Goal: Task Accomplishment & Management: Manage account settings

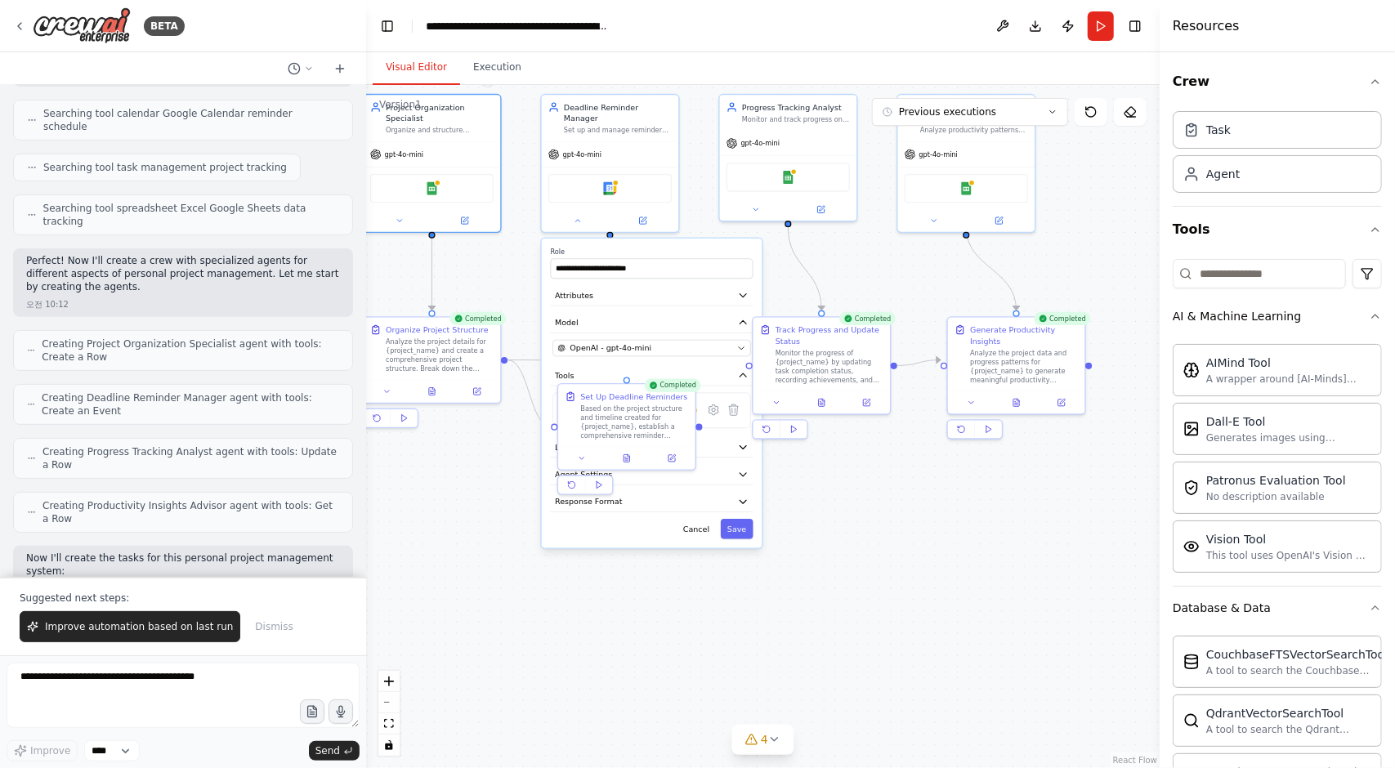
scroll to position [316, 0]
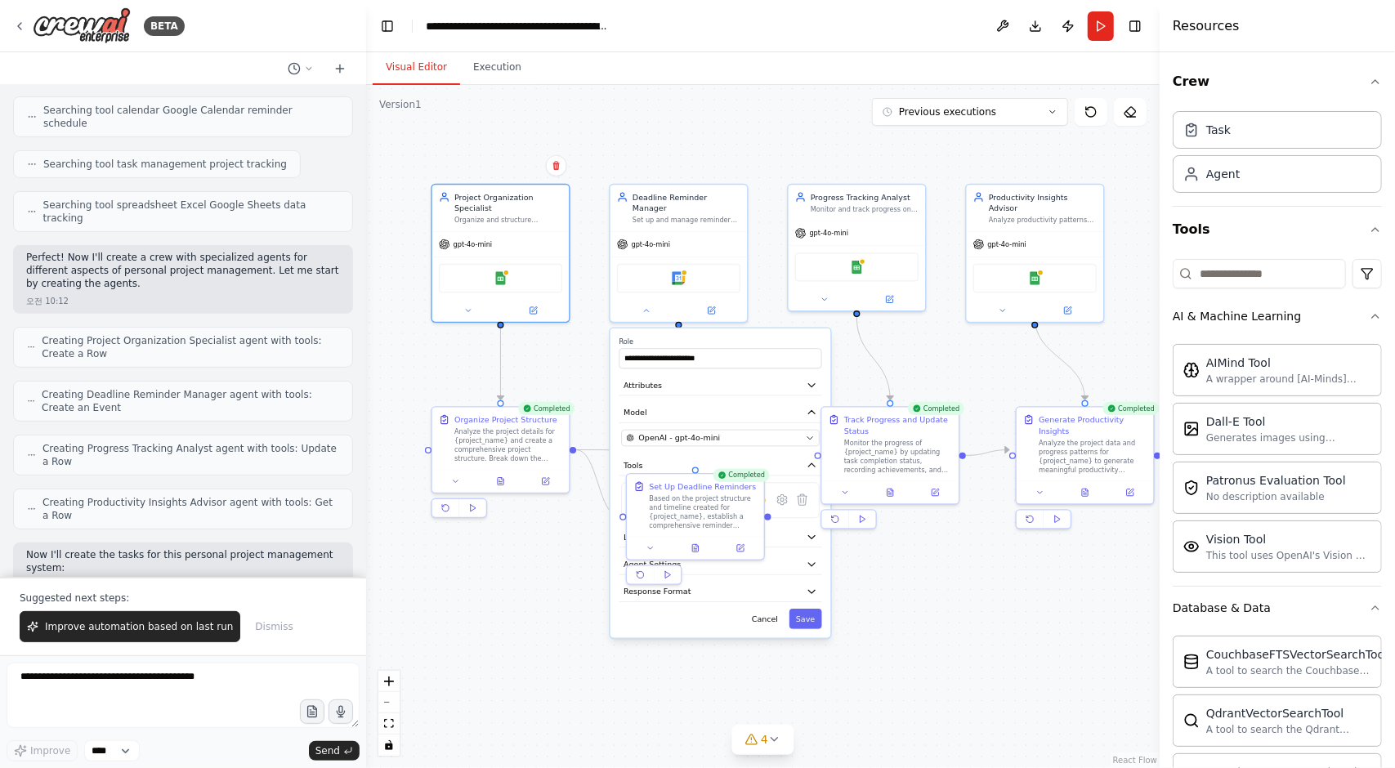
drag, startPoint x: 366, startPoint y: 440, endPoint x: 435, endPoint y: 525, distance: 109.2
click at [435, 525] on div ".deletable-edge-delete-btn { width: 20px; height: 20px; border: 0px solid #ffff…" at bounding box center [762, 426] width 793 height 683
click at [473, 257] on div "Google Sheets" at bounding box center [500, 271] width 123 height 29
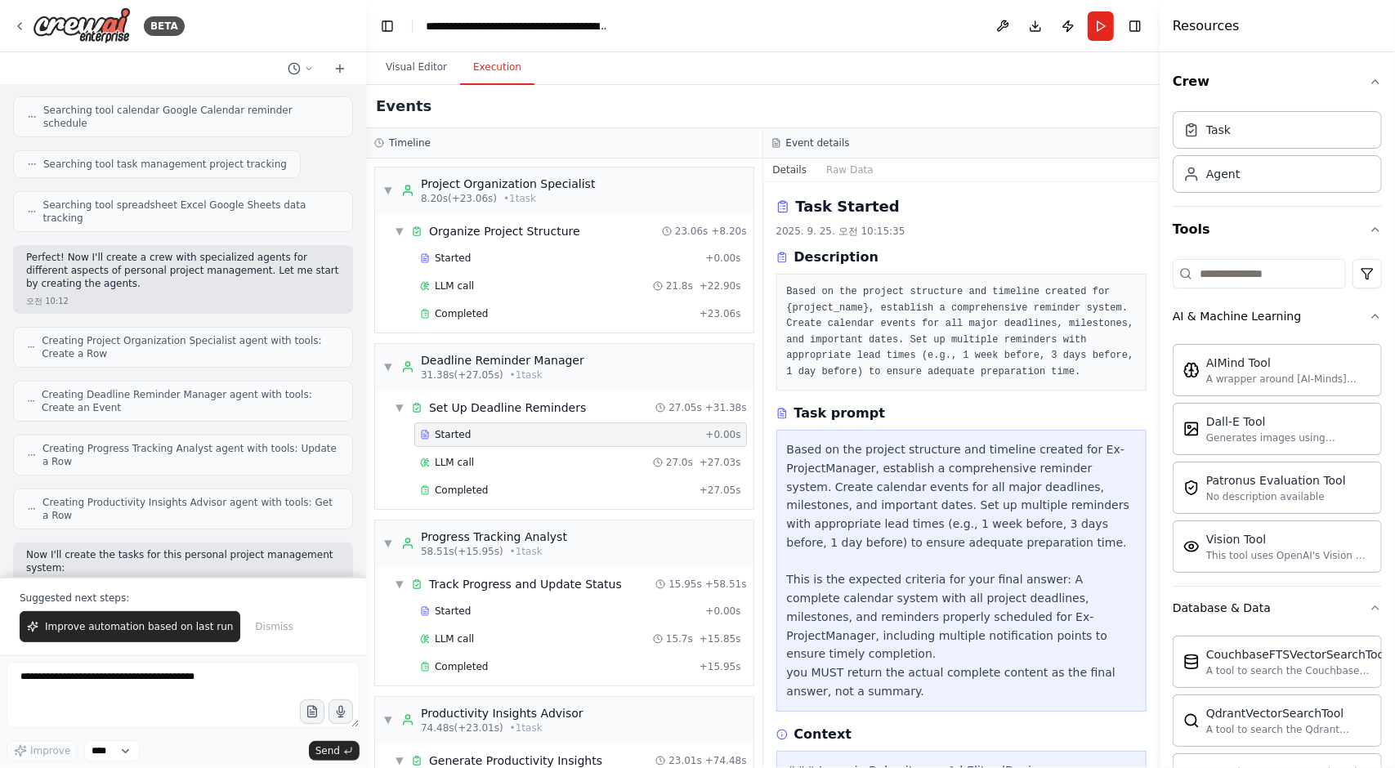
click at [492, 74] on button "Execution" at bounding box center [497, 68] width 74 height 34
click at [454, 252] on span "Started" at bounding box center [453, 258] width 36 height 13
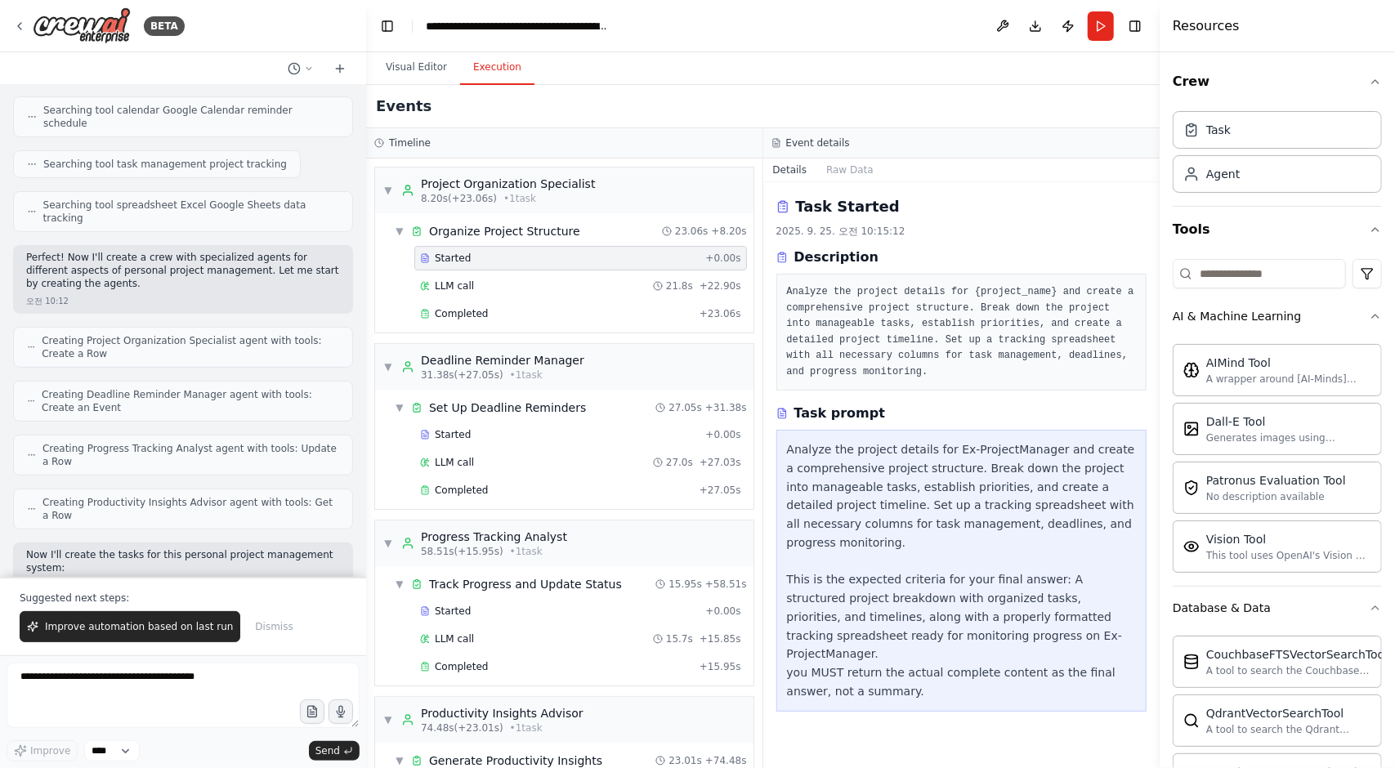
scroll to position [0, 0]
click at [569, 275] on div "LLM call 21.8s + 22.90s" at bounding box center [580, 286] width 333 height 25
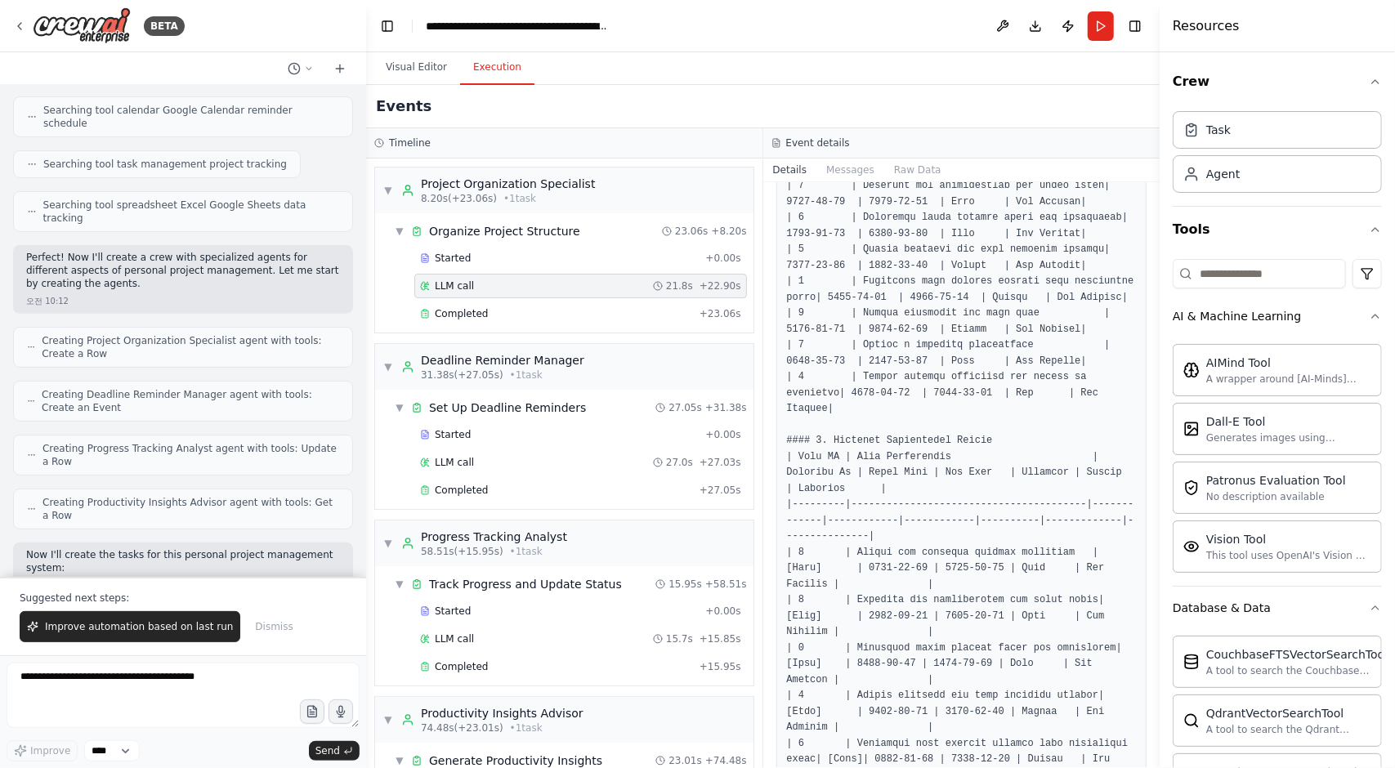
scroll to position [1182, 0]
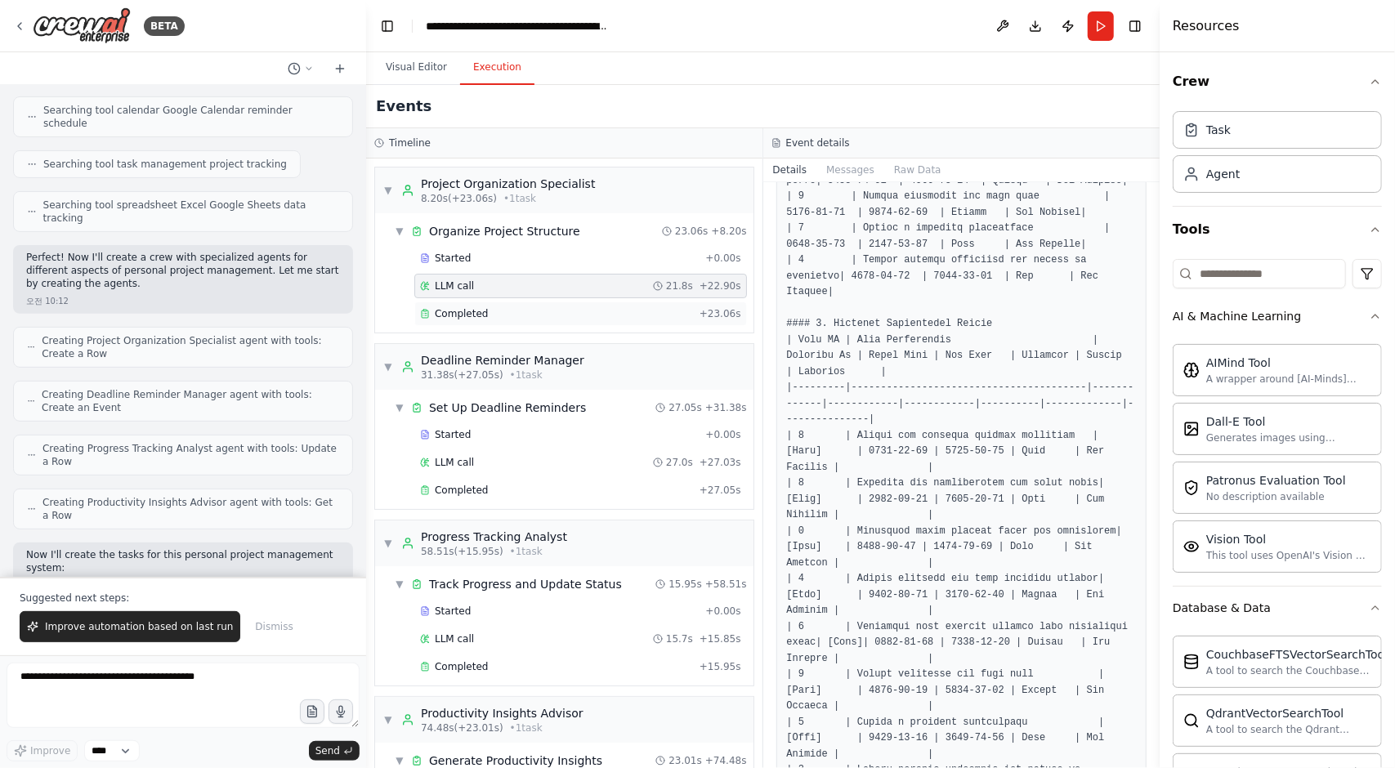
click at [456, 303] on div "Completed + 23.06s" at bounding box center [580, 313] width 333 height 25
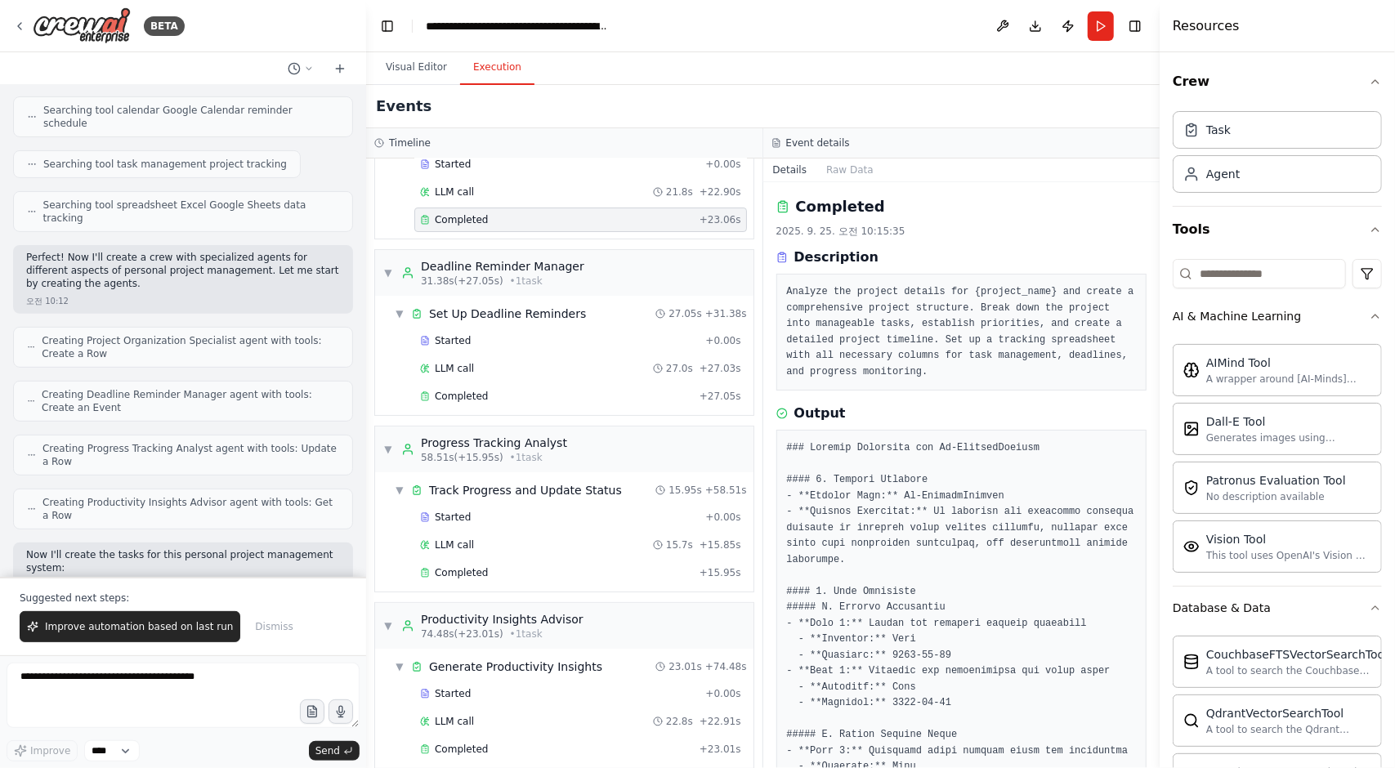
scroll to position [103, 0]
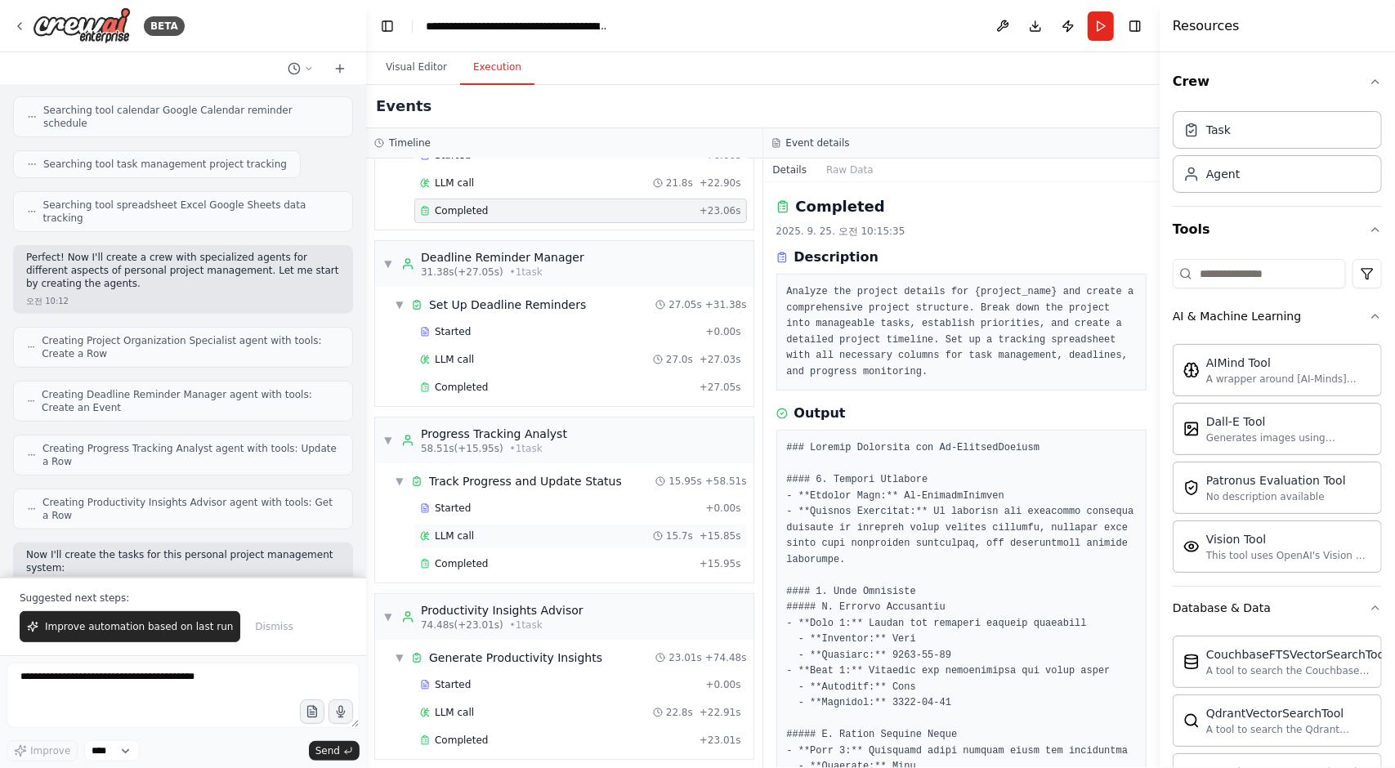
click at [467, 524] on div "LLM call 15.7s + 15.85s" at bounding box center [580, 536] width 333 height 25
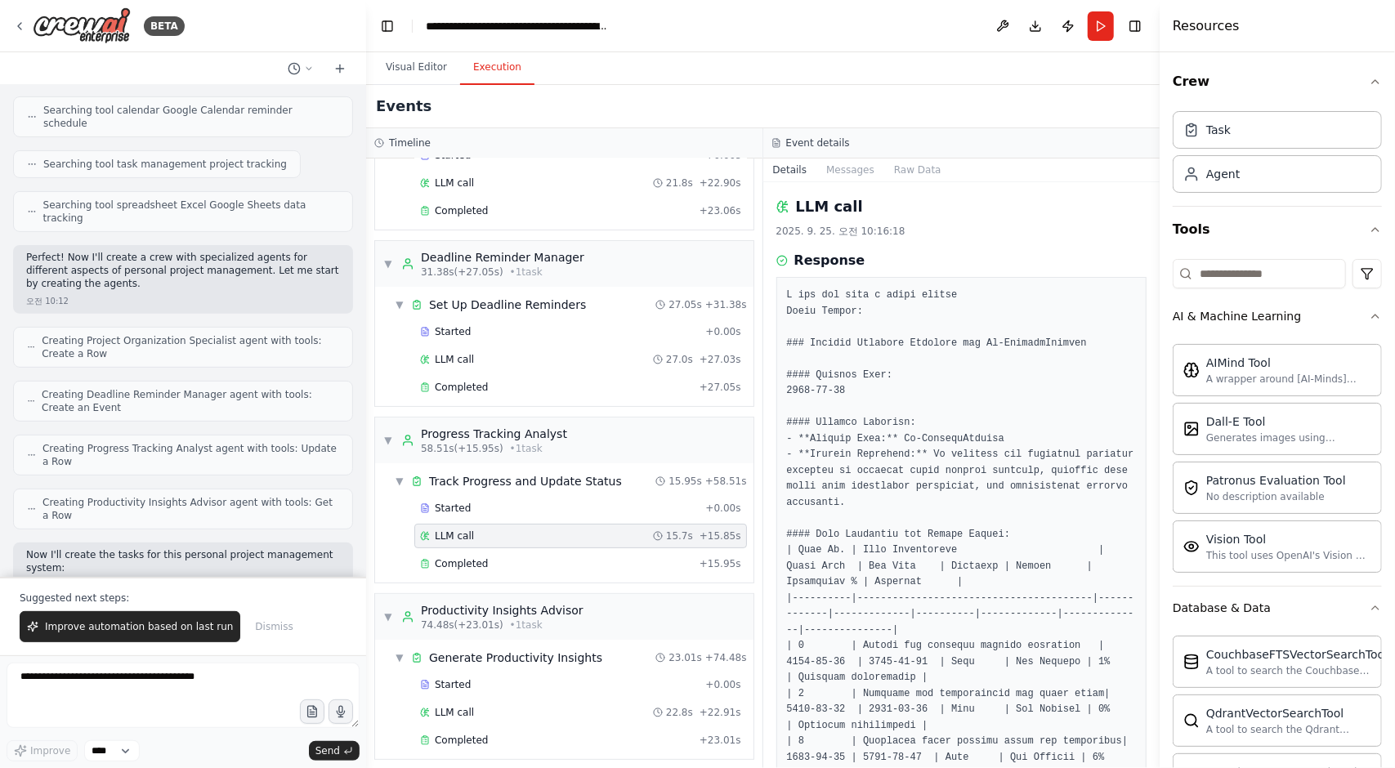
click at [911, 63] on div "Visual Editor Execution" at bounding box center [762, 68] width 793 height 33
click at [1093, 33] on button "Run" at bounding box center [1100, 25] width 26 height 29
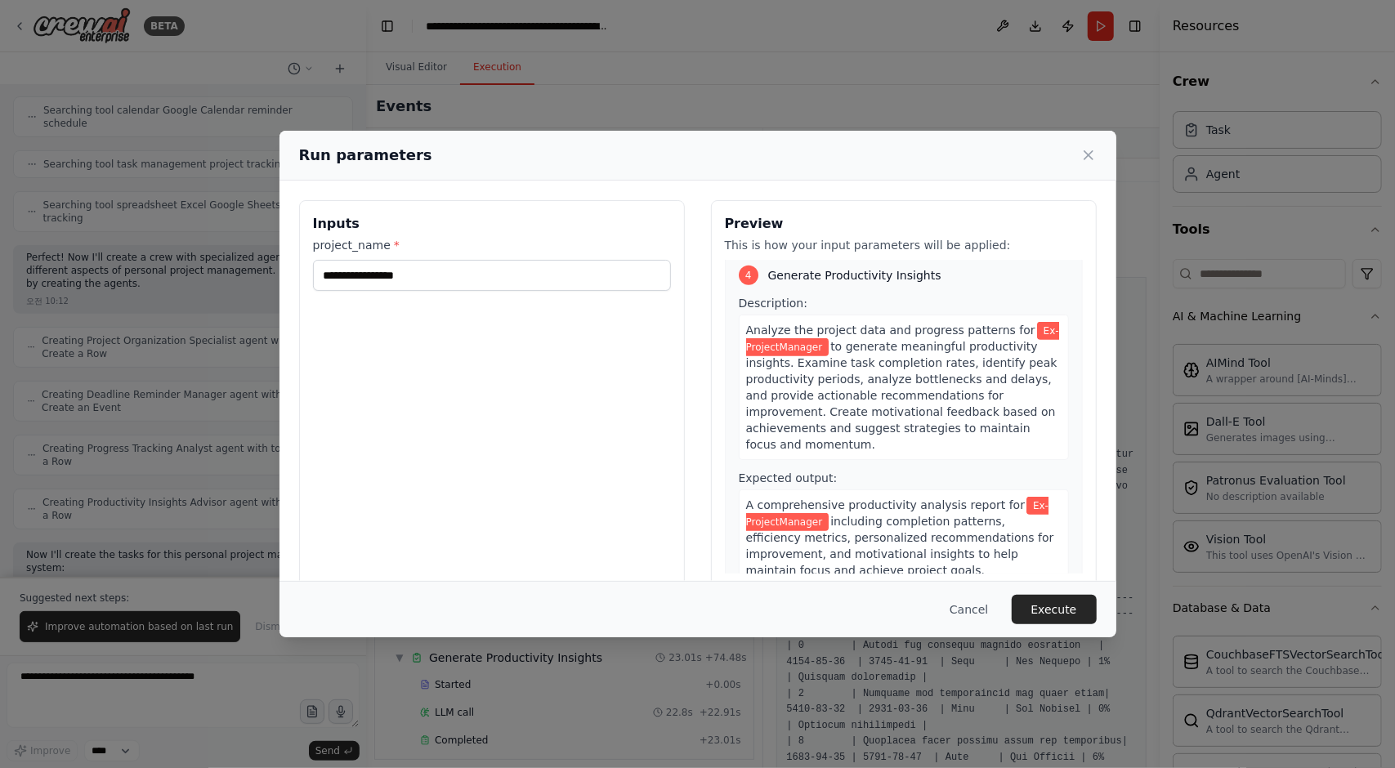
scroll to position [997, 0]
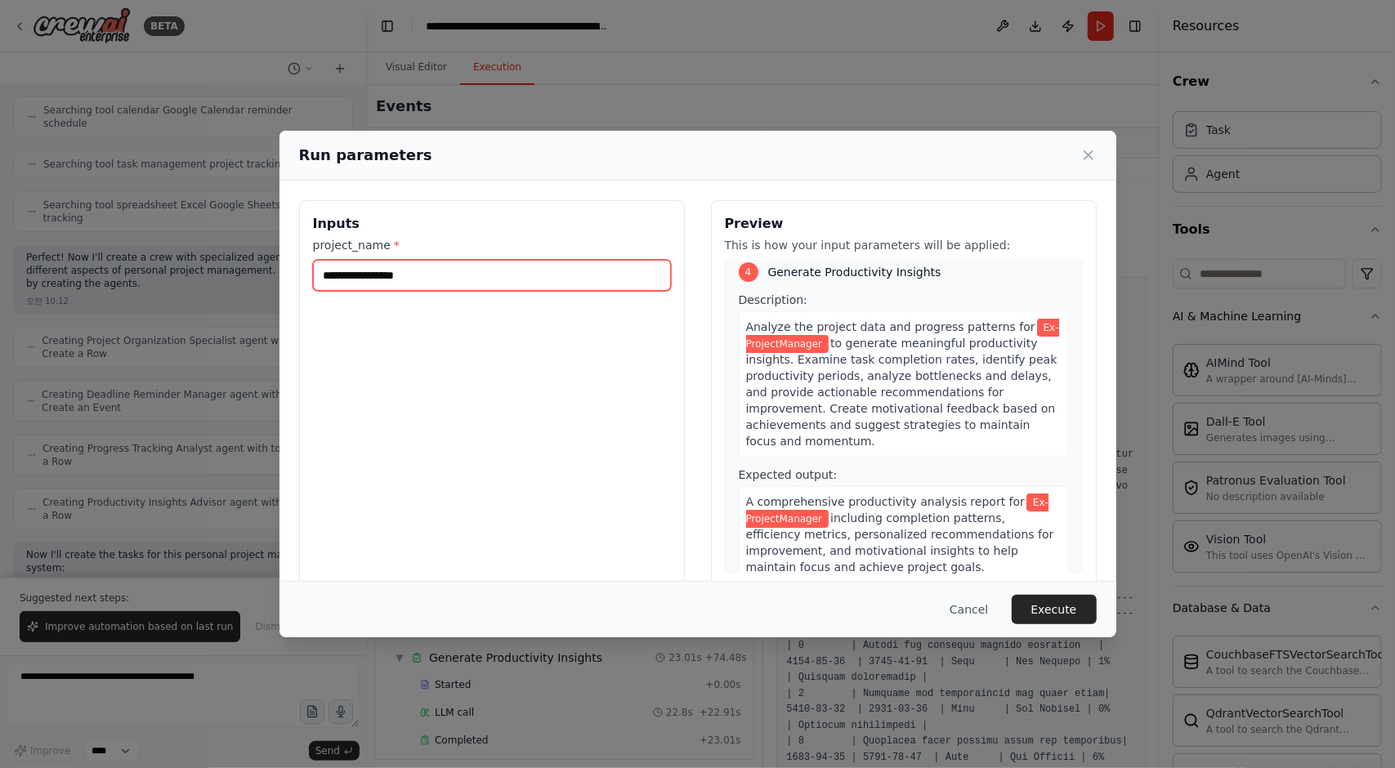
click at [438, 272] on input "**********" at bounding box center [492, 275] width 358 height 31
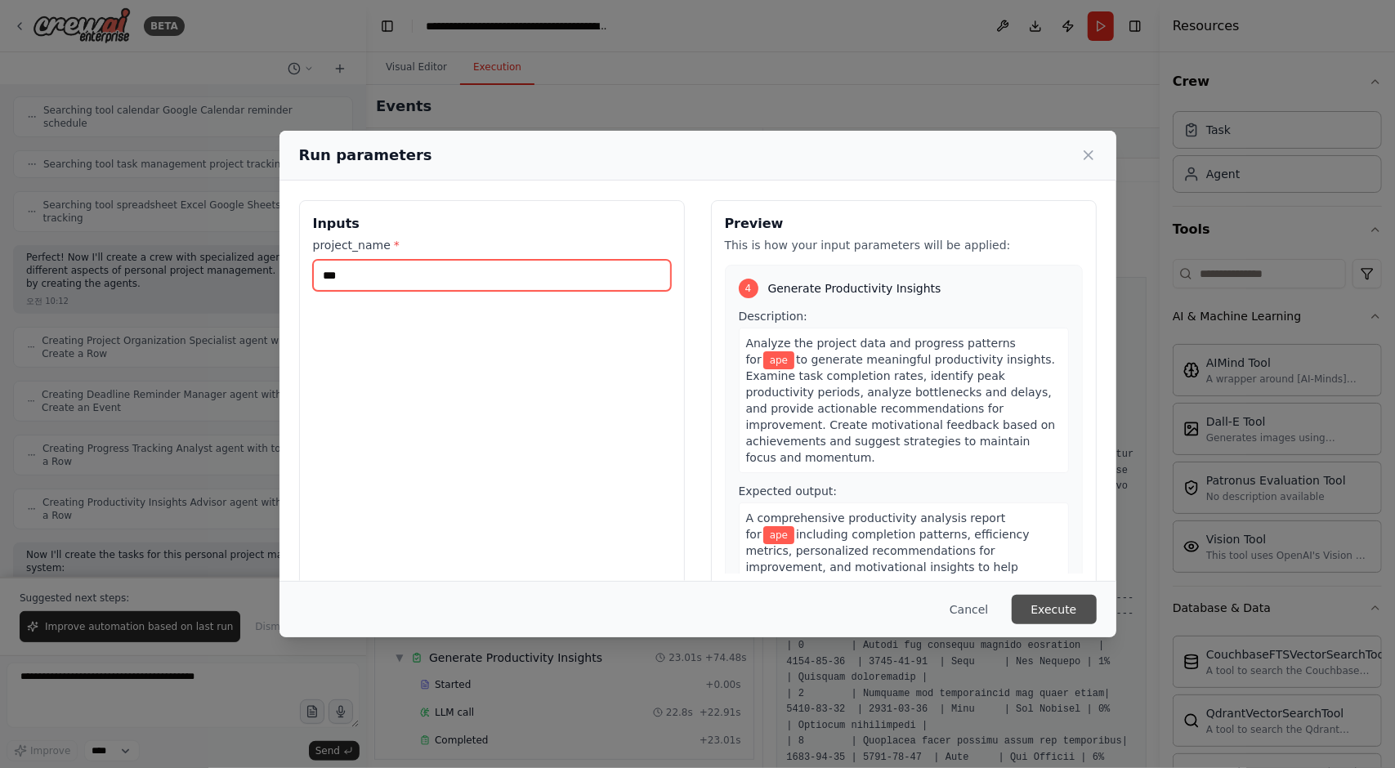
type input "***"
click at [1056, 605] on button "Execute" at bounding box center [1053, 609] width 85 height 29
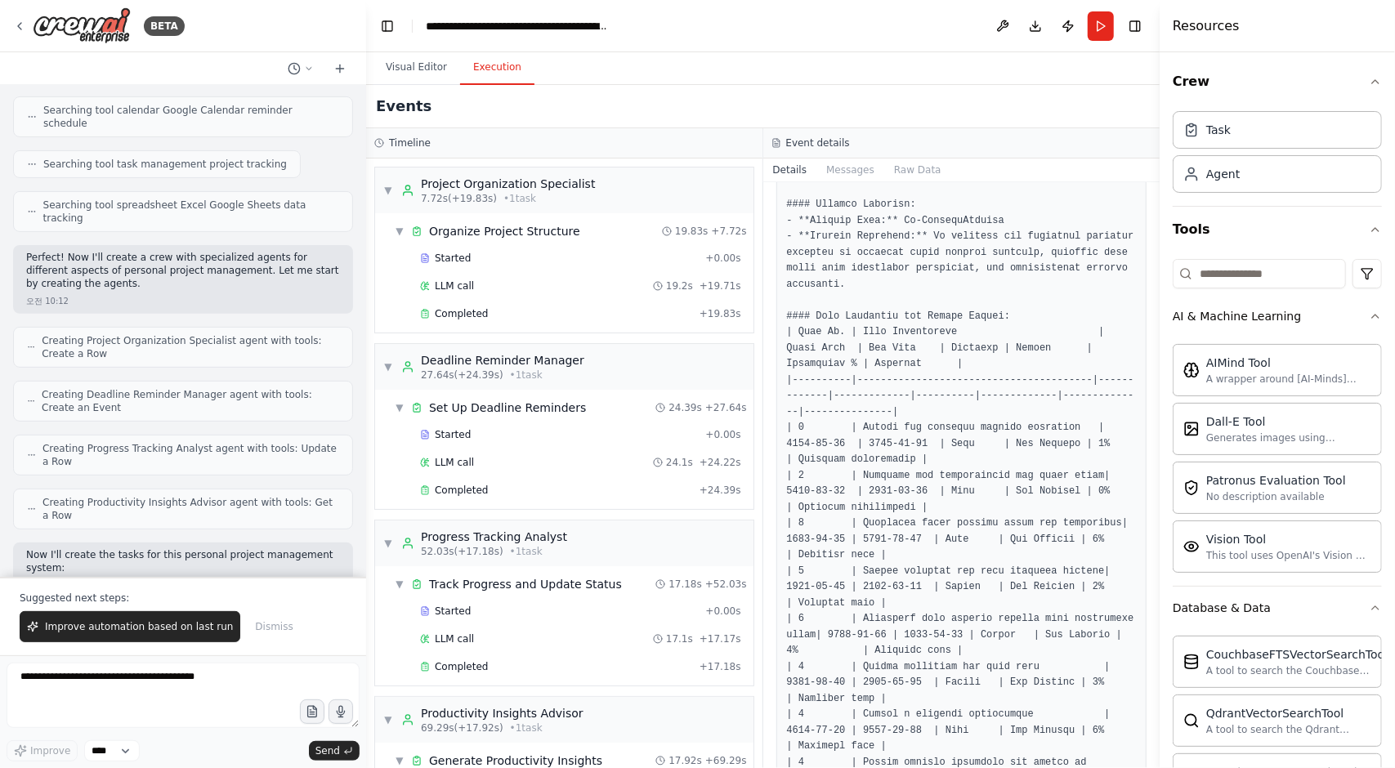
scroll to position [20, 0]
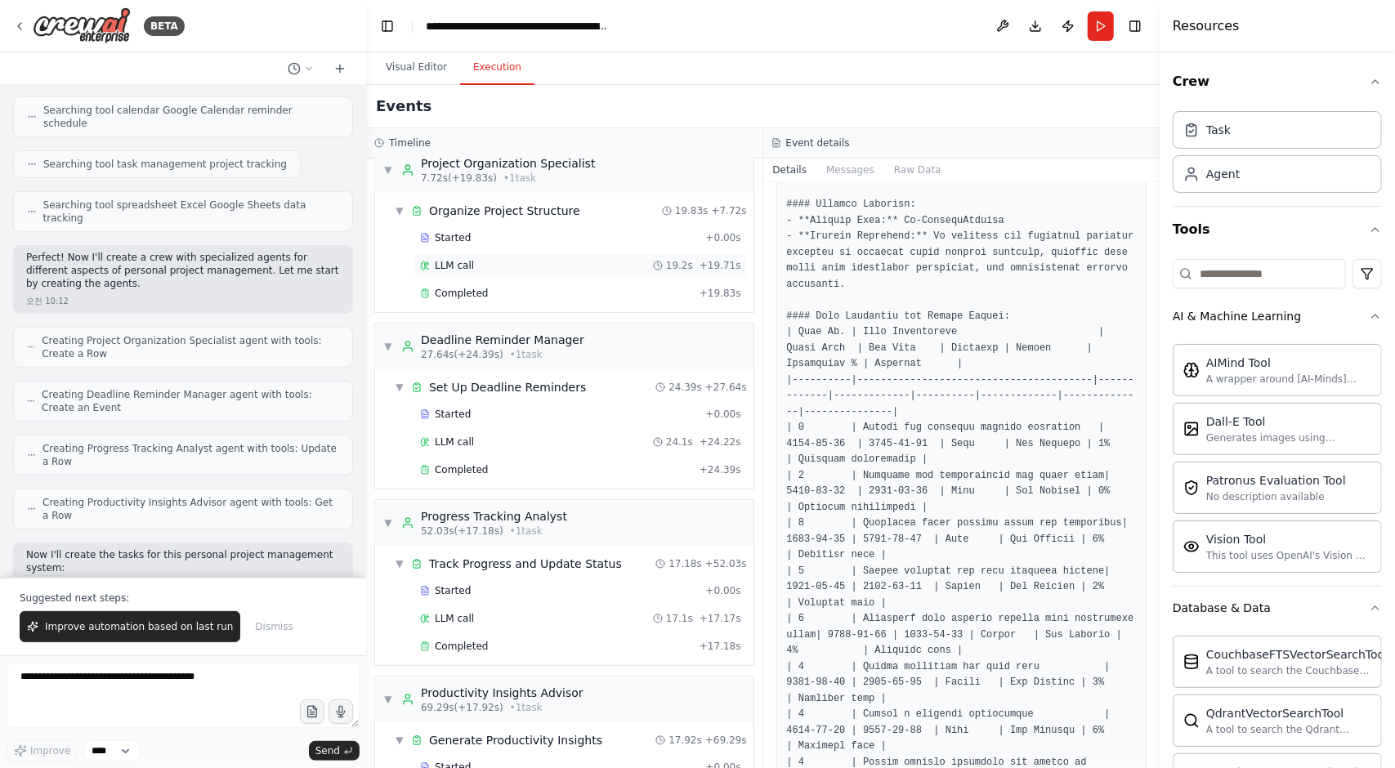
click at [453, 269] on span "LLM call" at bounding box center [454, 265] width 39 height 13
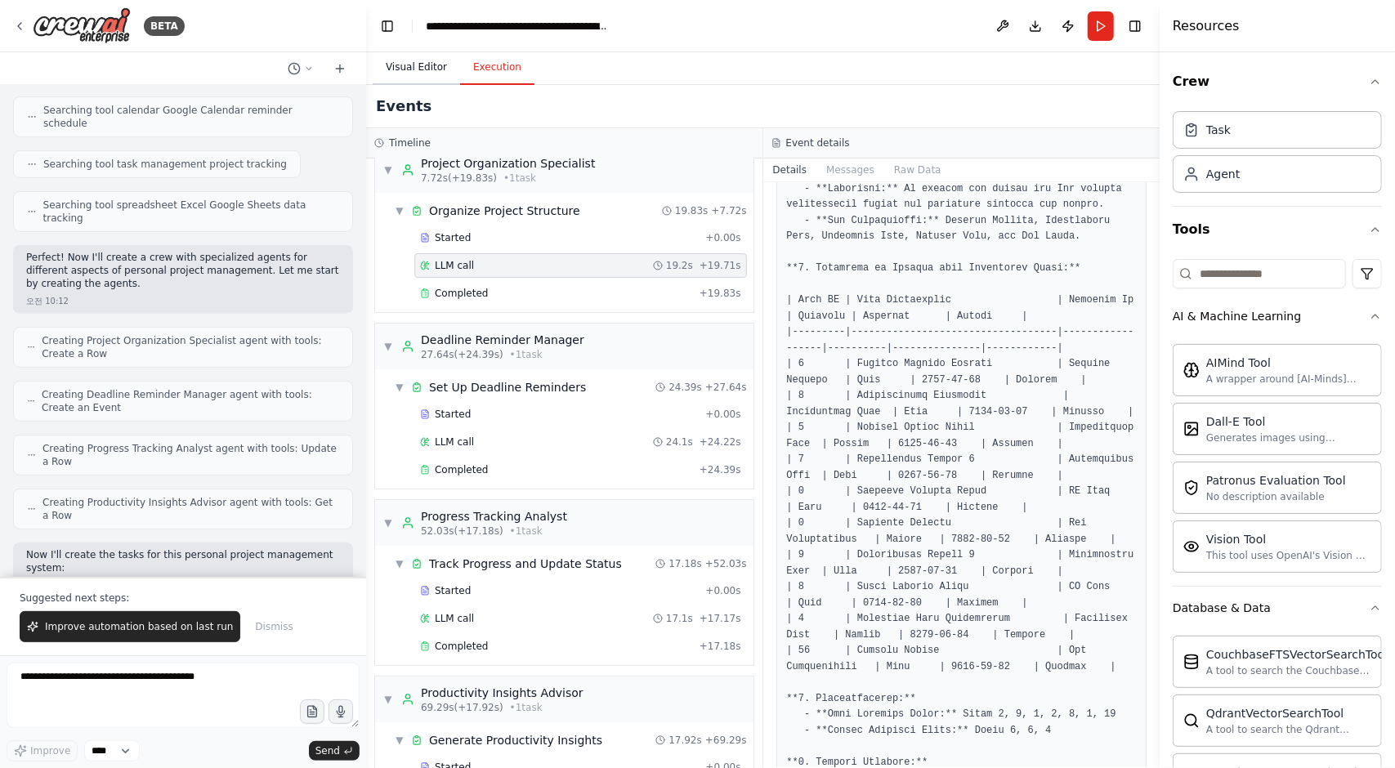
click at [411, 60] on button "Visual Editor" at bounding box center [416, 68] width 87 height 34
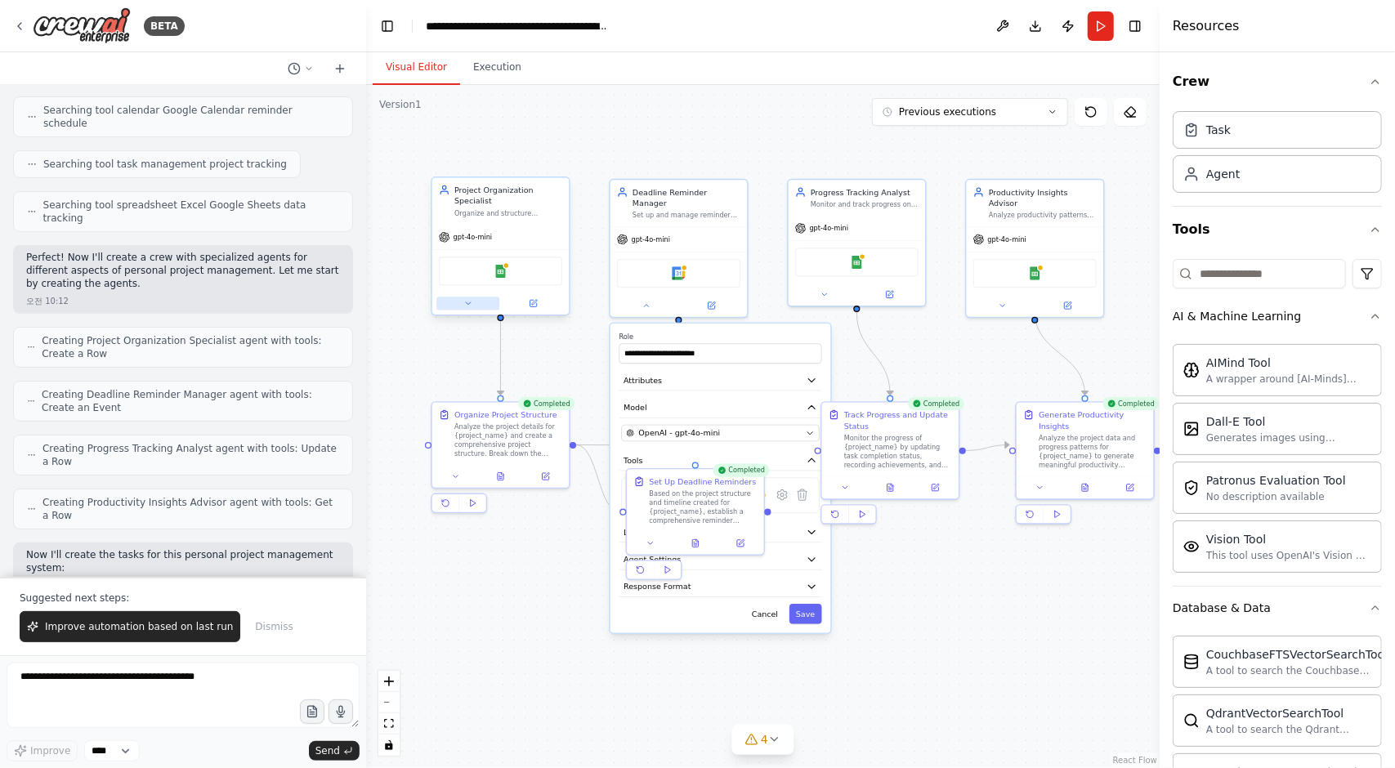
click at [473, 297] on button at bounding box center [467, 303] width 63 height 13
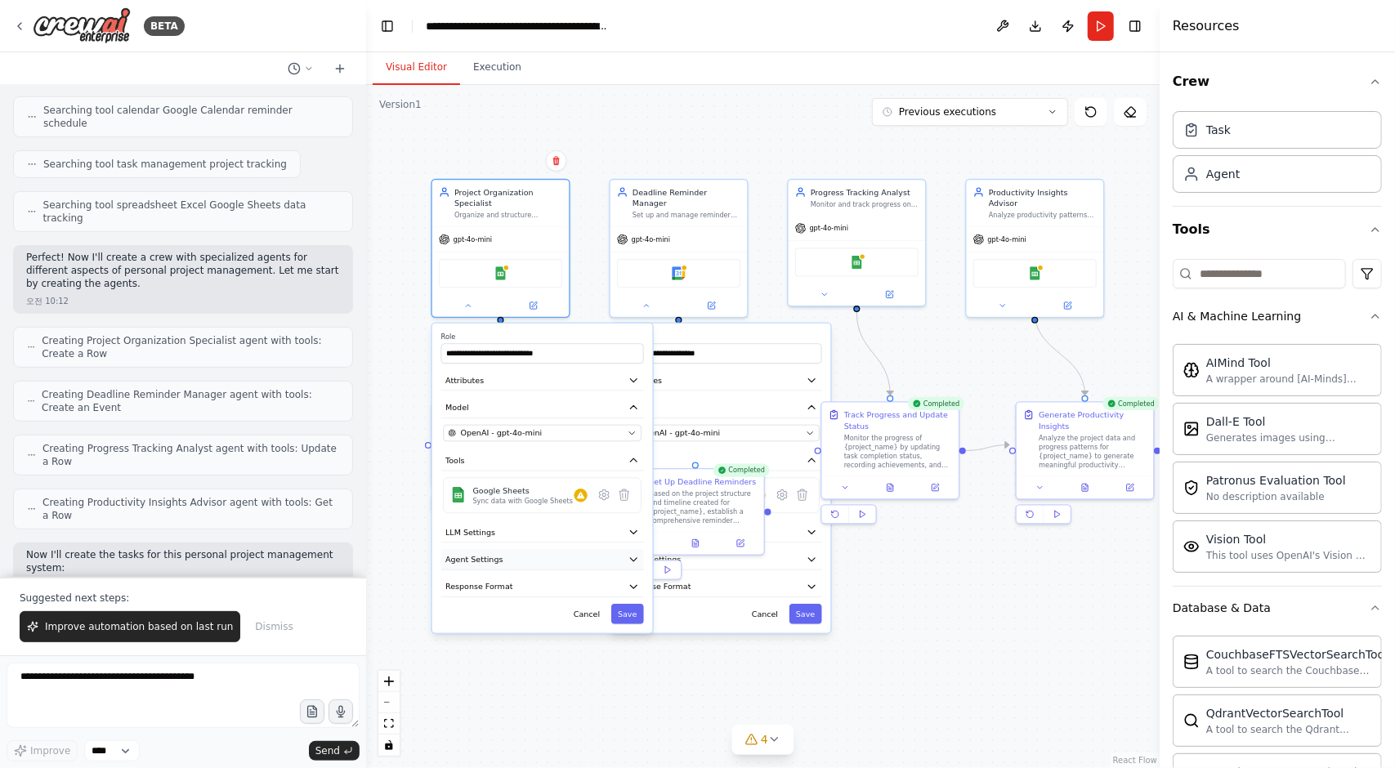
click at [526, 555] on button "Agent Settings" at bounding box center [542, 559] width 203 height 20
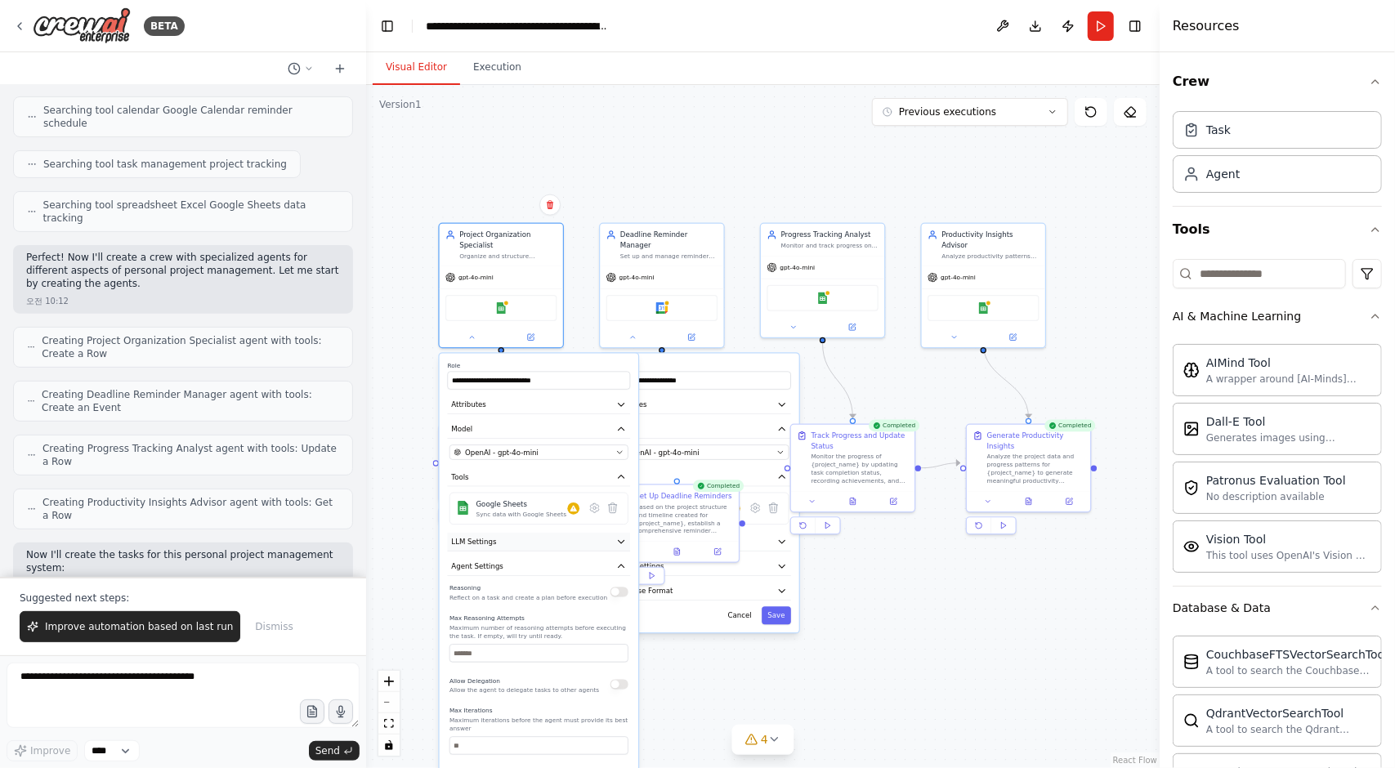
click at [541, 533] on button "LLM Settings" at bounding box center [539, 542] width 183 height 19
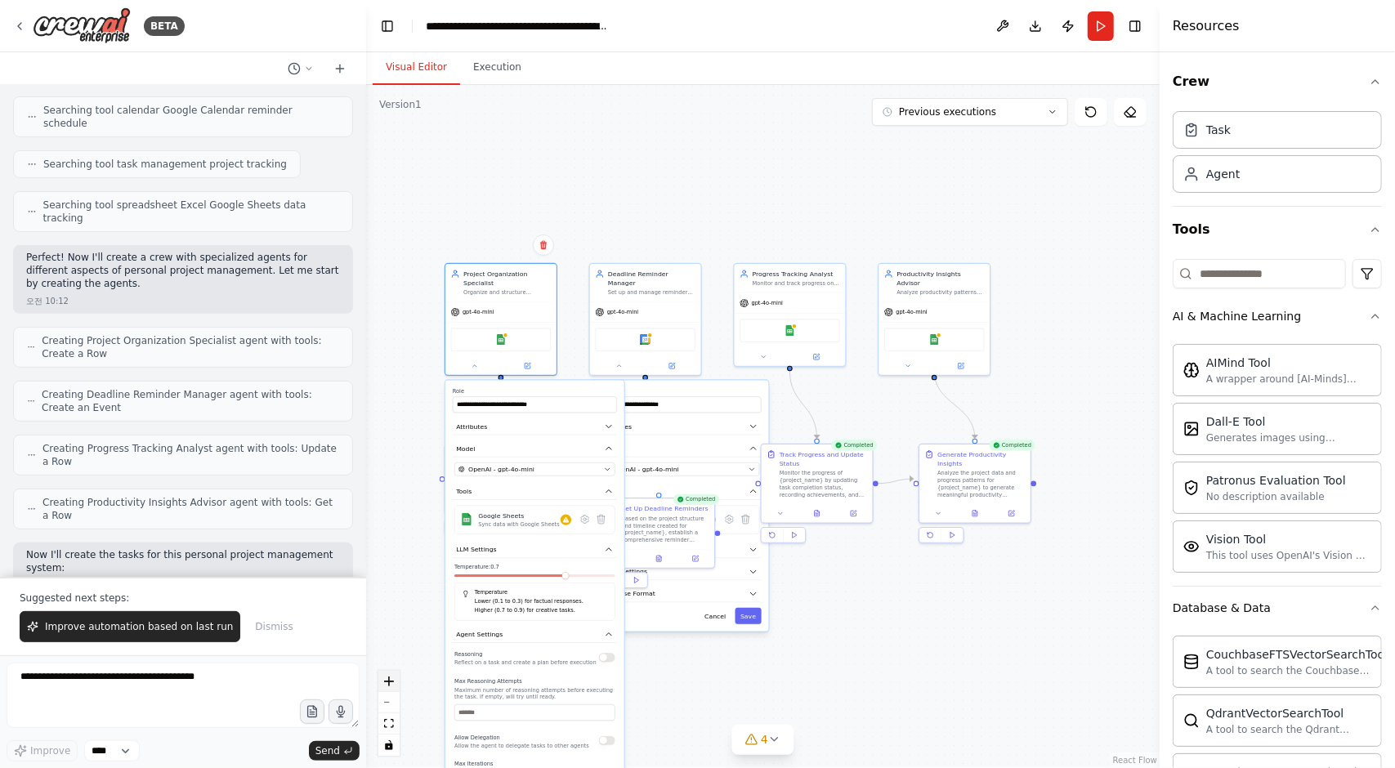
click at [387, 685] on icon "zoom in" at bounding box center [389, 681] width 10 height 10
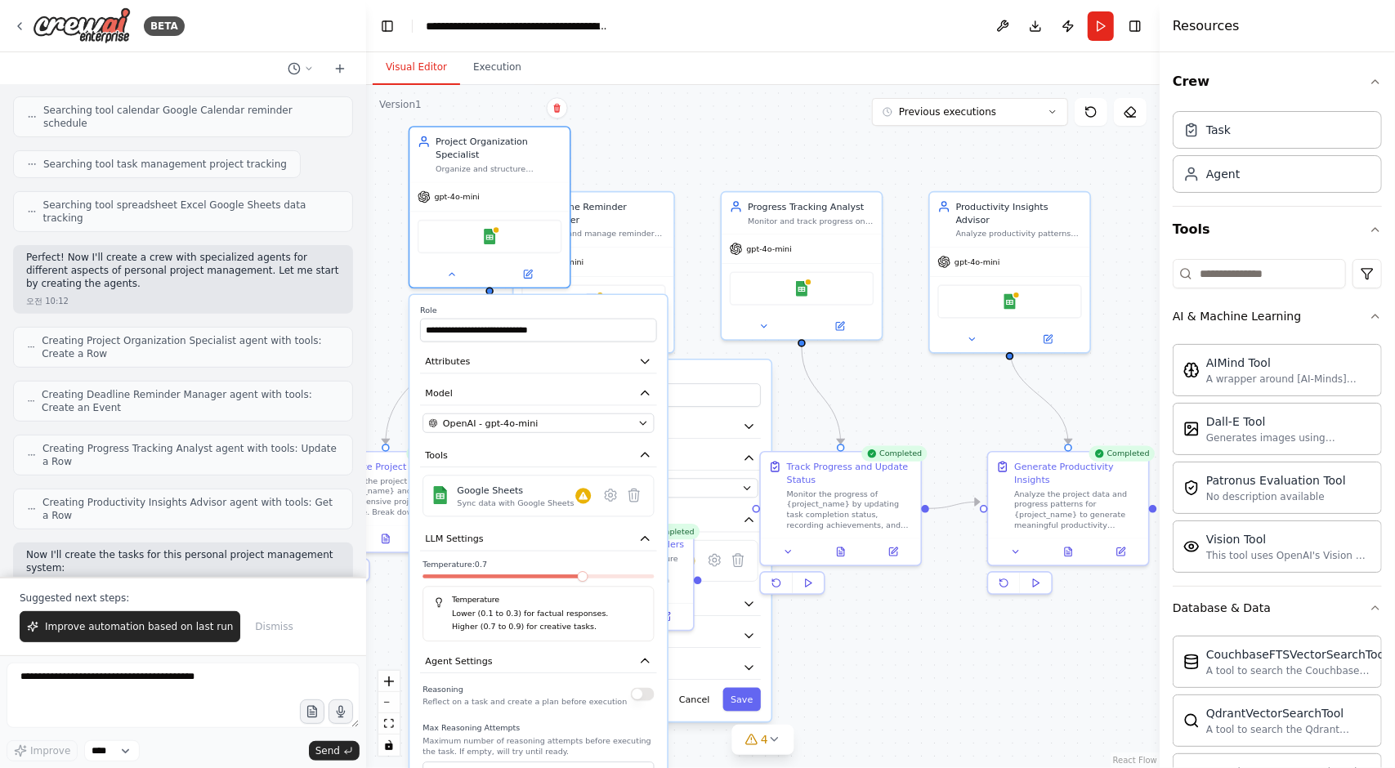
drag, startPoint x: 536, startPoint y: 358, endPoint x: 640, endPoint y: 294, distance: 121.8
click at [640, 306] on label "Role" at bounding box center [538, 311] width 237 height 11
click at [623, 417] on div "OpenAI - gpt-4o-mini" at bounding box center [530, 423] width 204 height 13
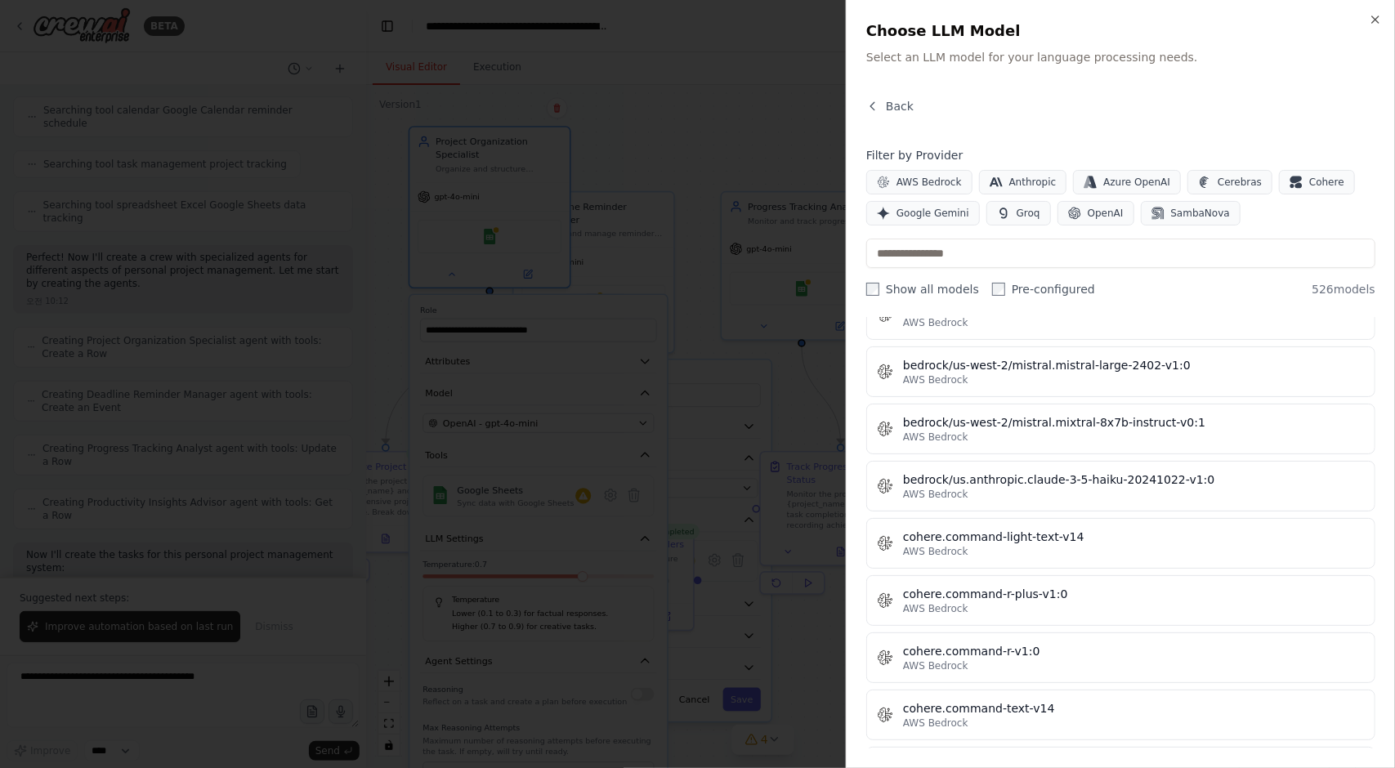
scroll to position [6527, 0]
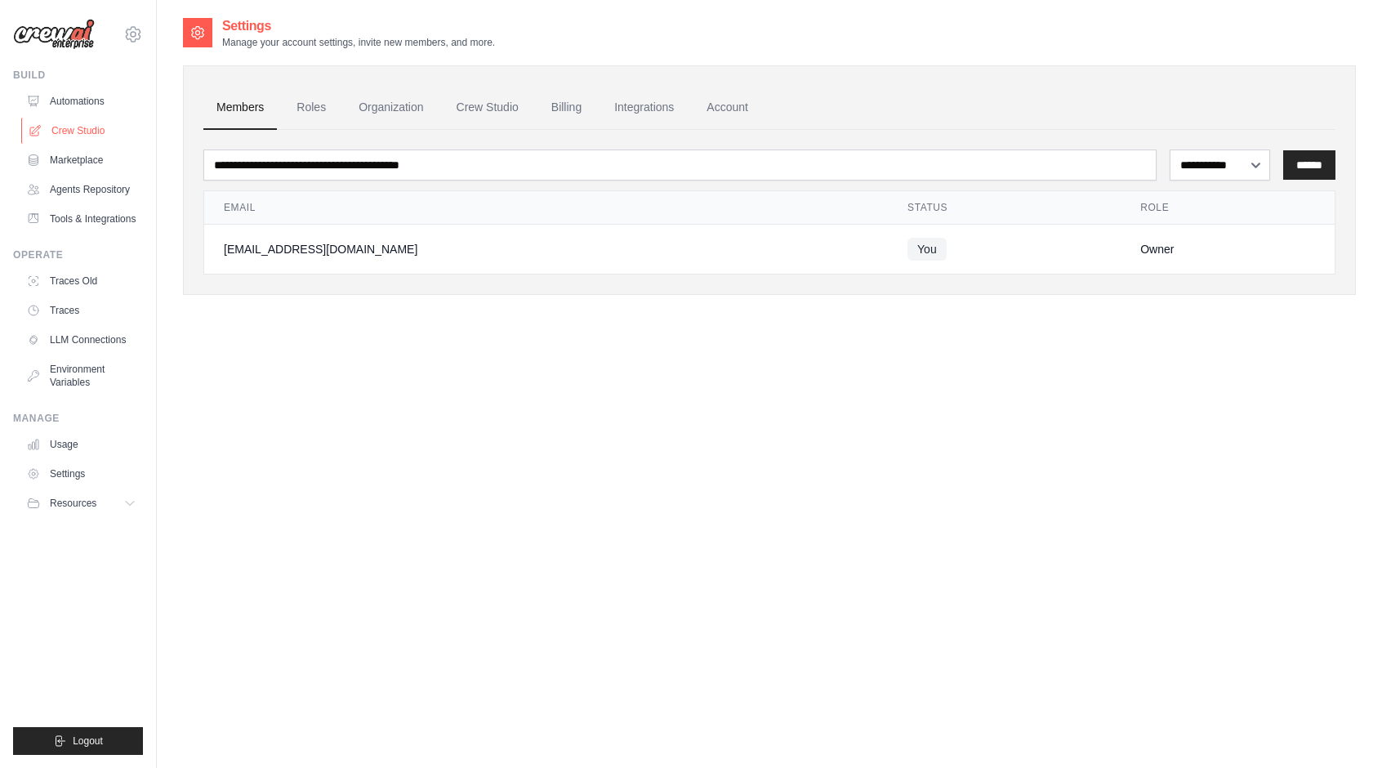
click at [67, 130] on link "Crew Studio" at bounding box center [82, 131] width 123 height 26
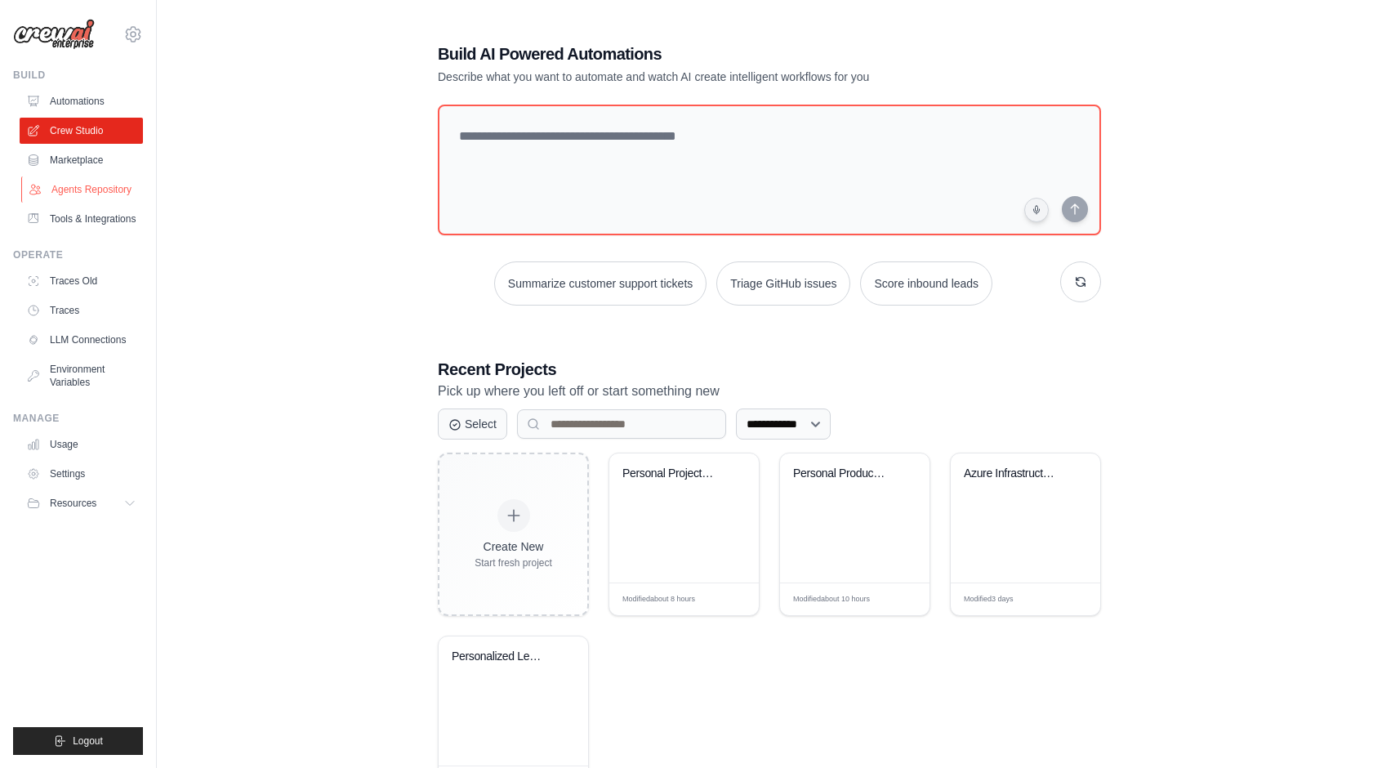
click at [100, 190] on link "Agents Repository" at bounding box center [82, 189] width 123 height 26
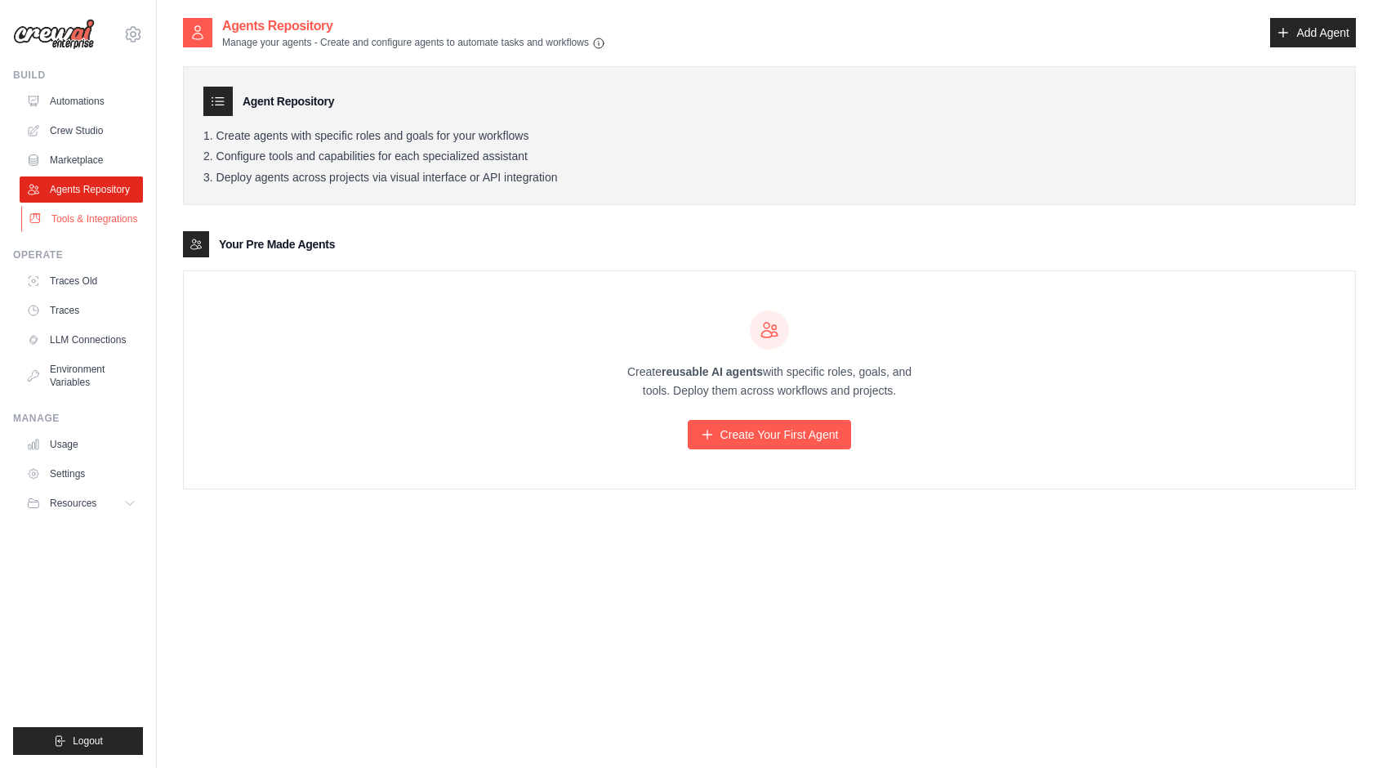
click at [74, 226] on link "Tools & Integrations" at bounding box center [82, 219] width 123 height 26
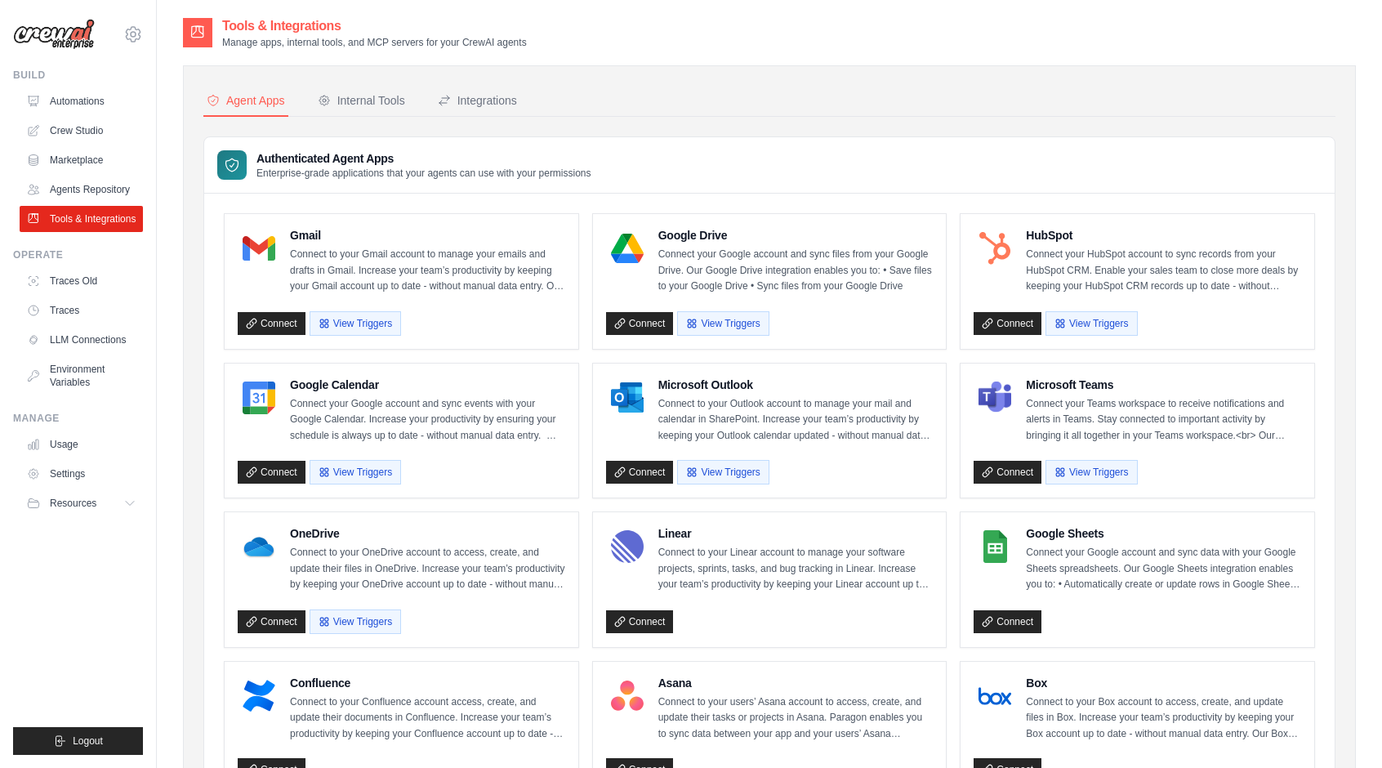
click at [627, 114] on nav "Agent Apps Internal Tools Integrations" at bounding box center [769, 101] width 1132 height 31
click at [386, 106] on div "Internal Tools" at bounding box center [361, 100] width 87 height 16
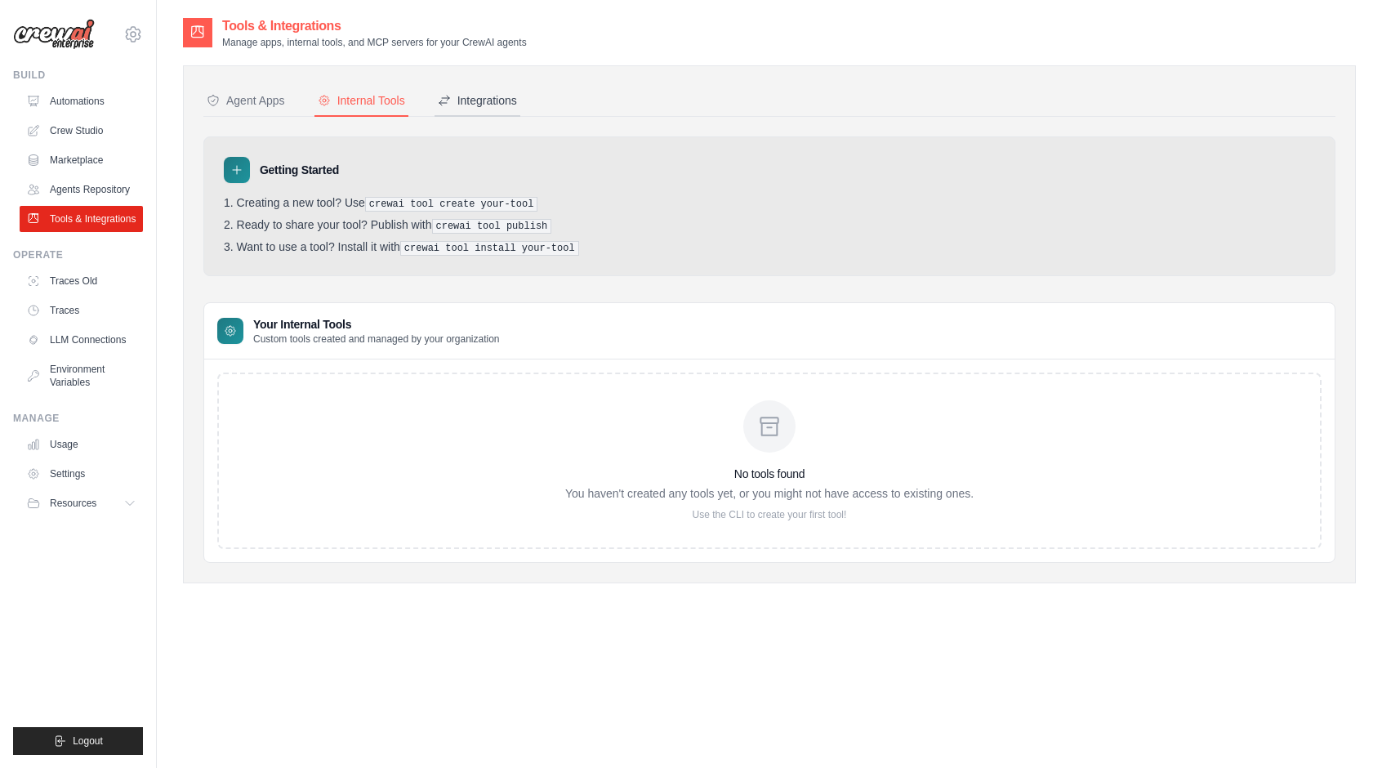
click at [516, 105] on div "Integrations" at bounding box center [477, 100] width 79 height 16
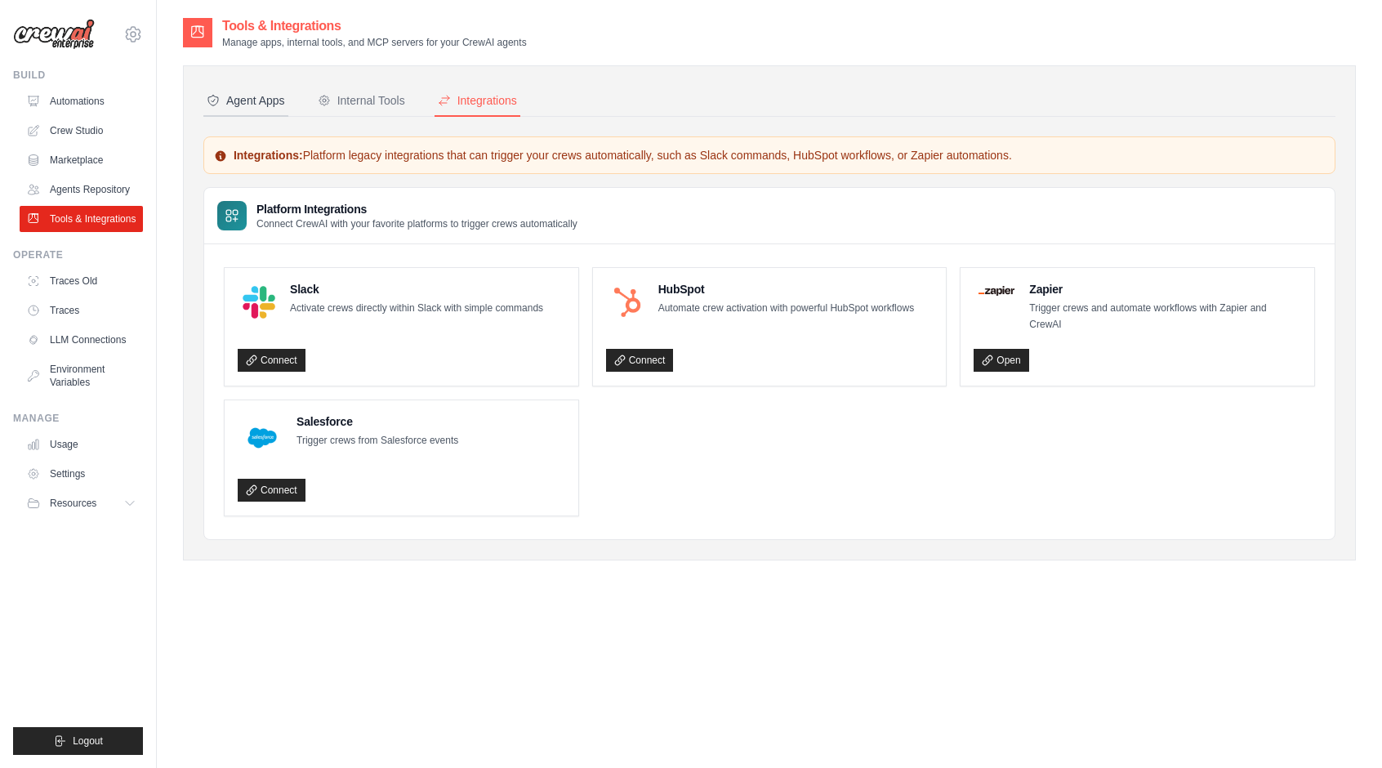
click at [281, 108] on div "Agent Apps" at bounding box center [246, 100] width 78 height 16
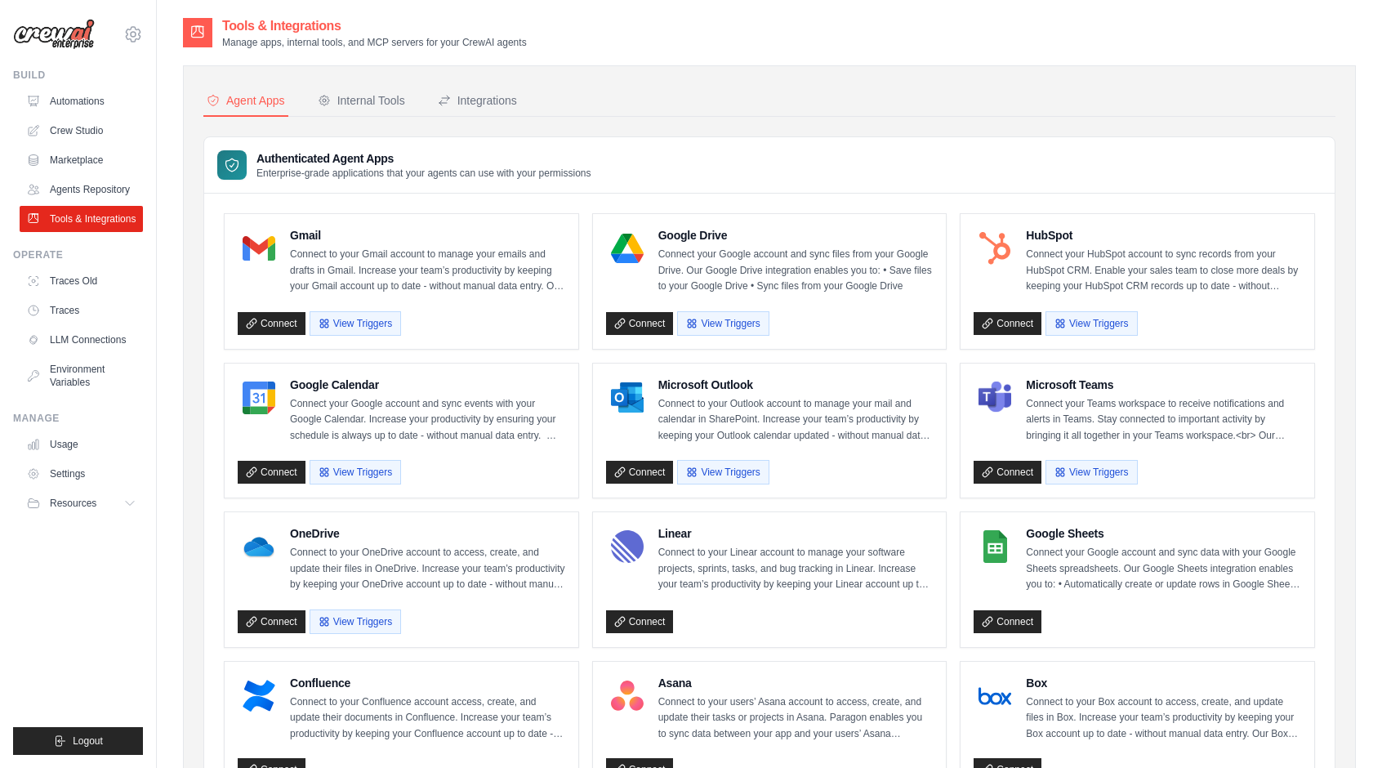
click at [512, 19] on h2 "Tools & Integrations" at bounding box center [374, 26] width 305 height 20
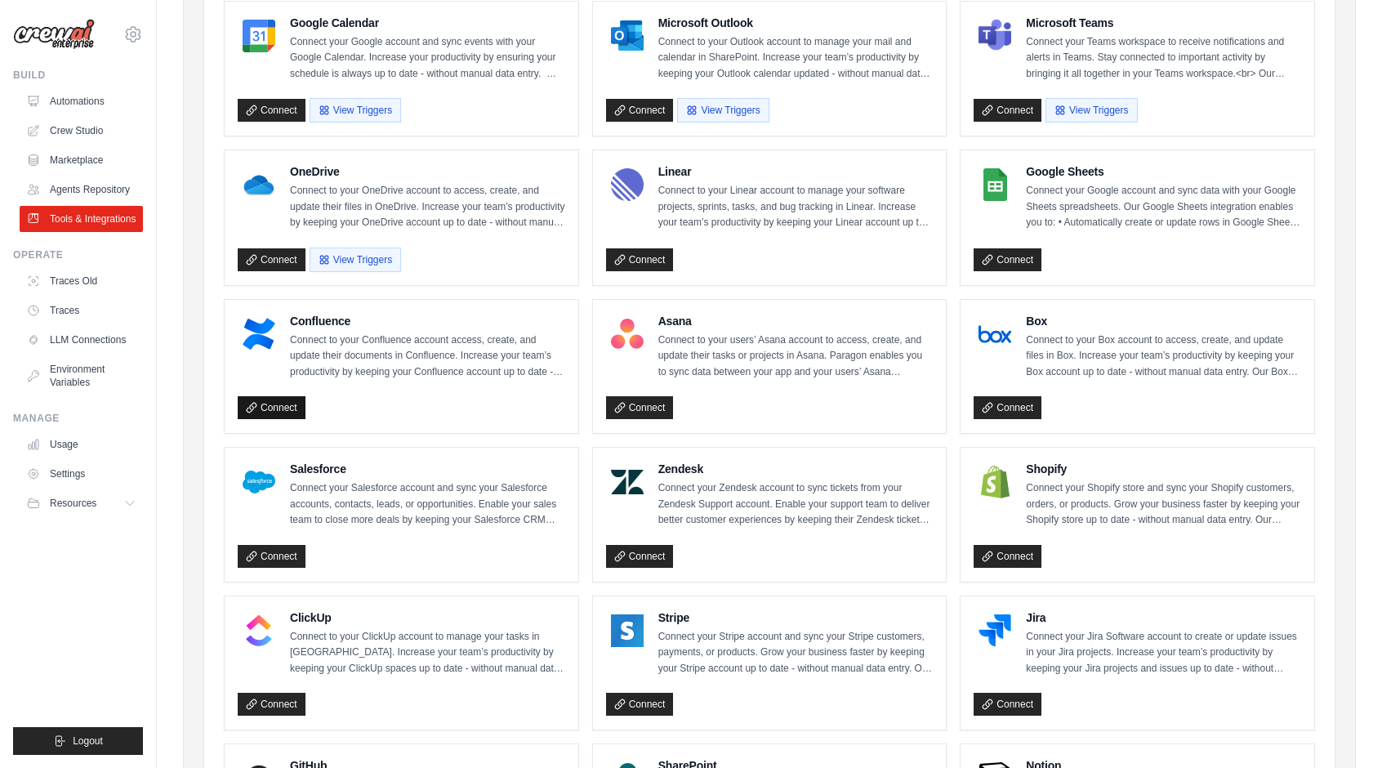
scroll to position [374, 0]
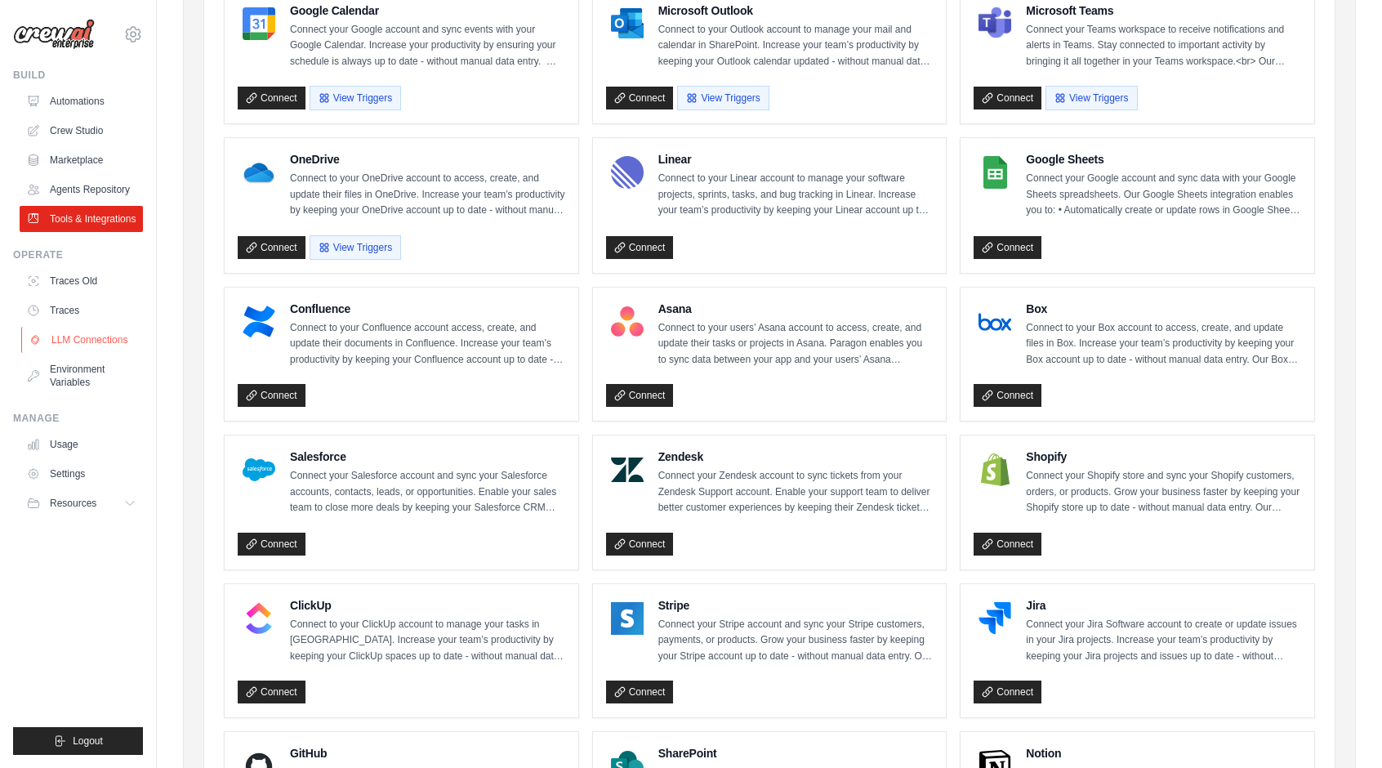
click at [63, 346] on link "LLM Connections" at bounding box center [82, 340] width 123 height 26
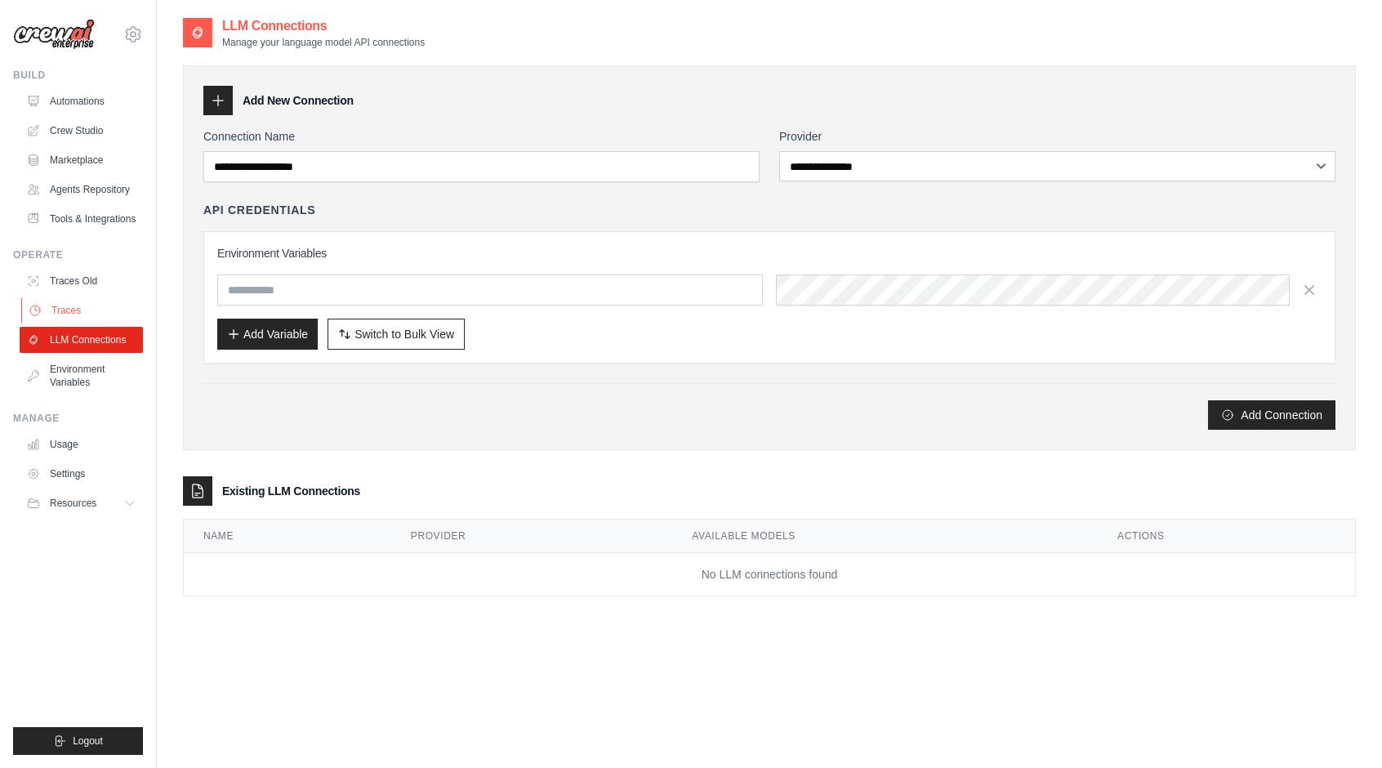
click at [69, 324] on link "Traces" at bounding box center [82, 310] width 123 height 26
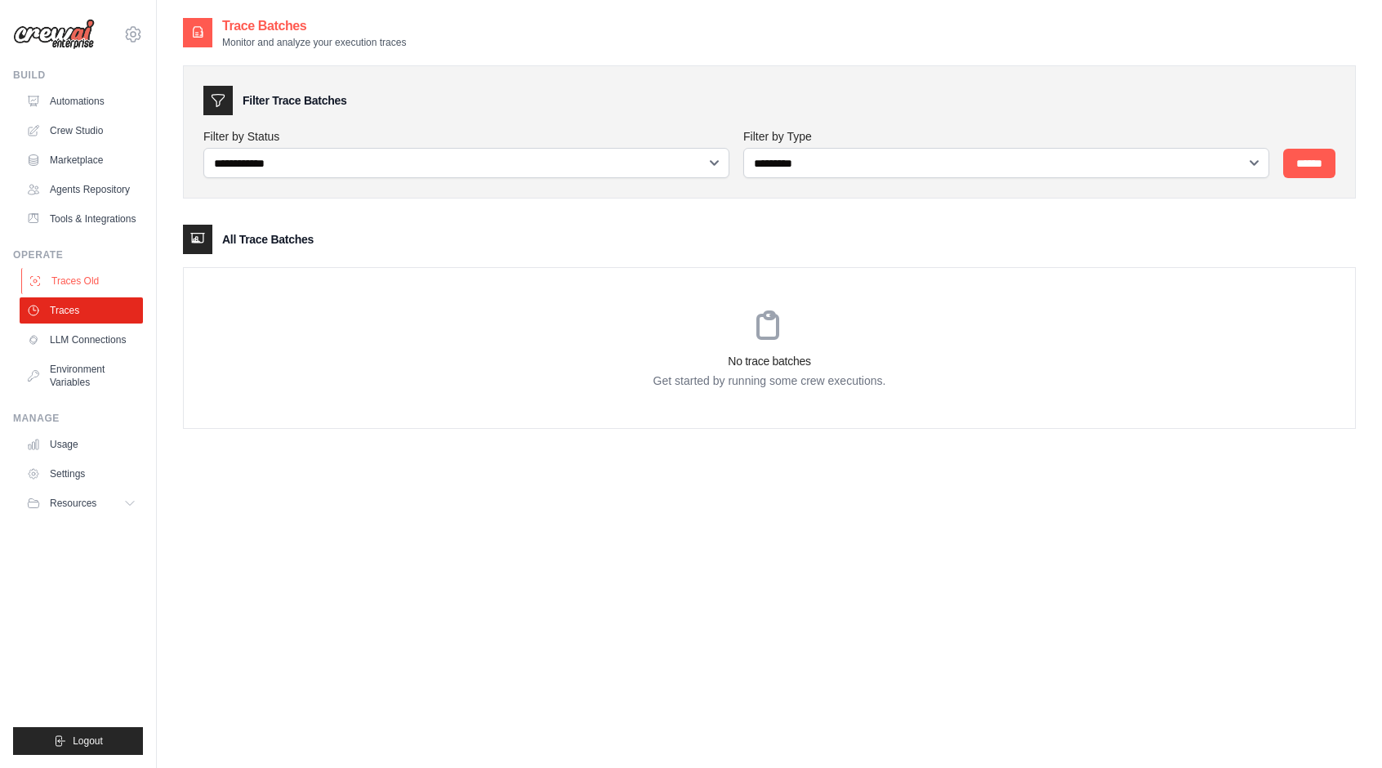
click at [80, 294] on link "Traces Old" at bounding box center [82, 281] width 123 height 26
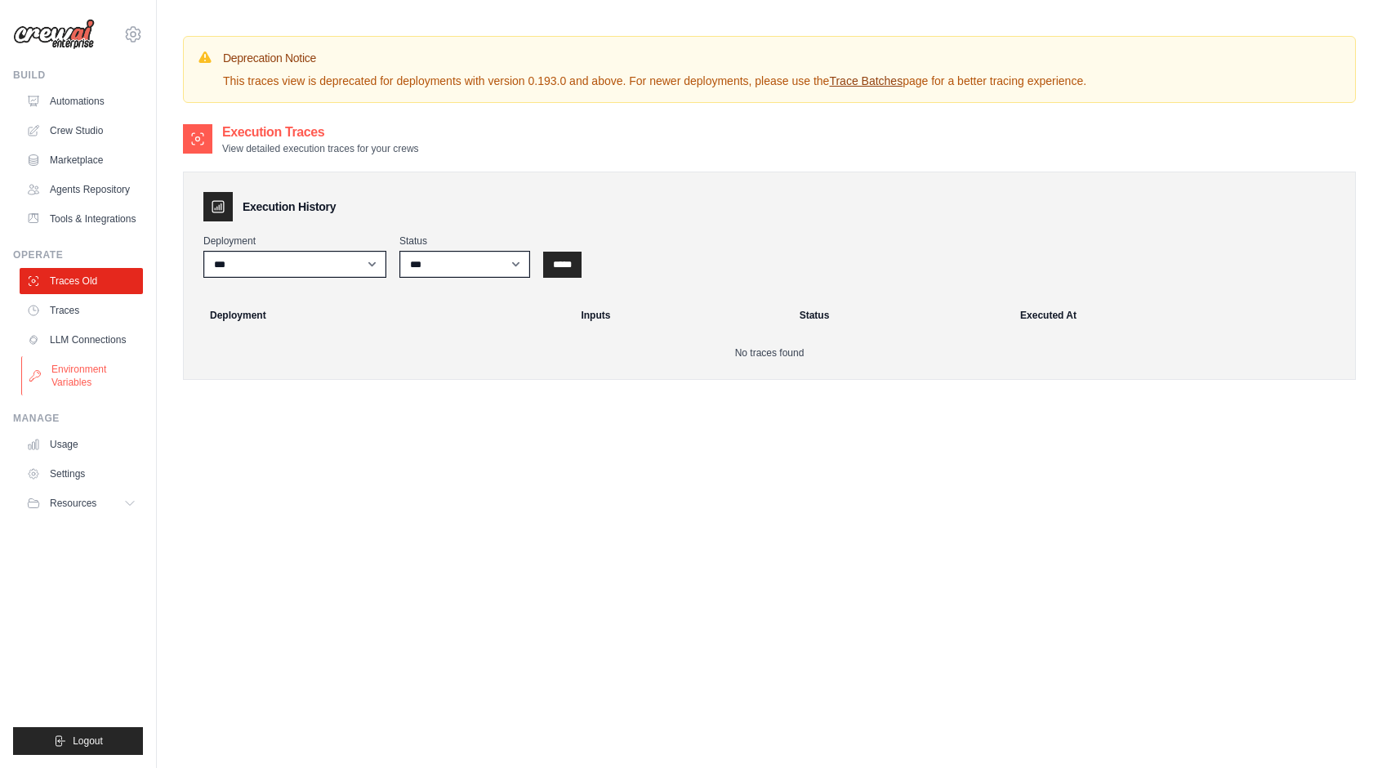
click at [74, 395] on link "Environment Variables" at bounding box center [82, 375] width 123 height 39
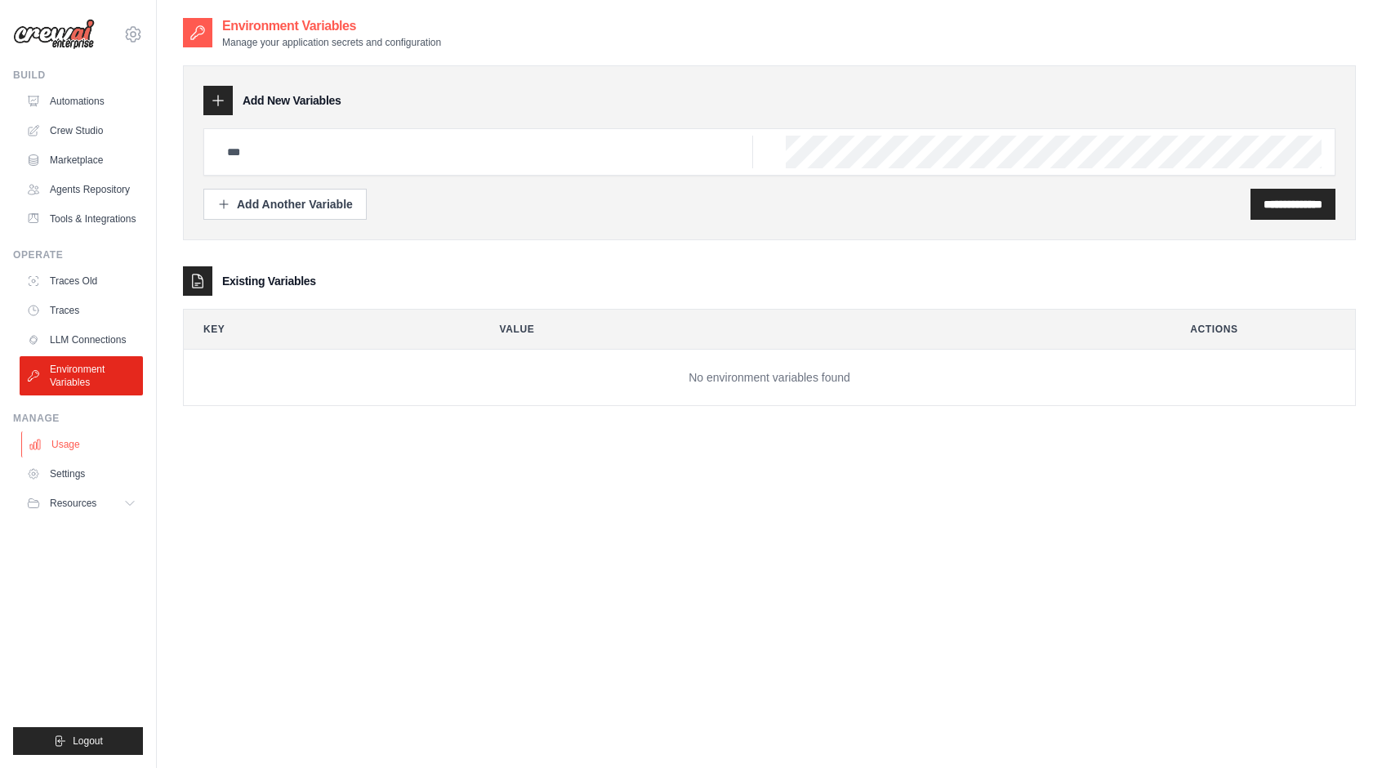
click at [70, 457] on link "Usage" at bounding box center [82, 444] width 123 height 26
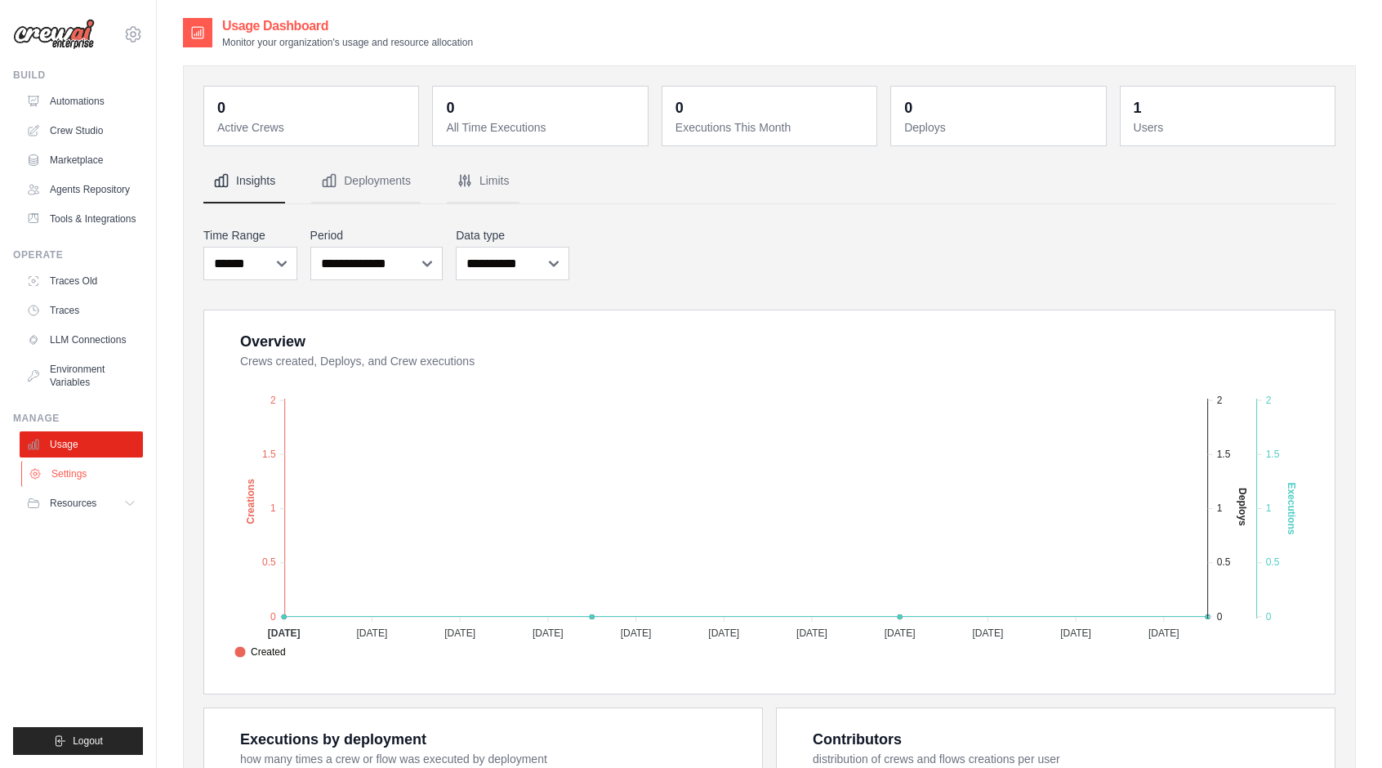
click at [67, 484] on link "Settings" at bounding box center [82, 474] width 123 height 26
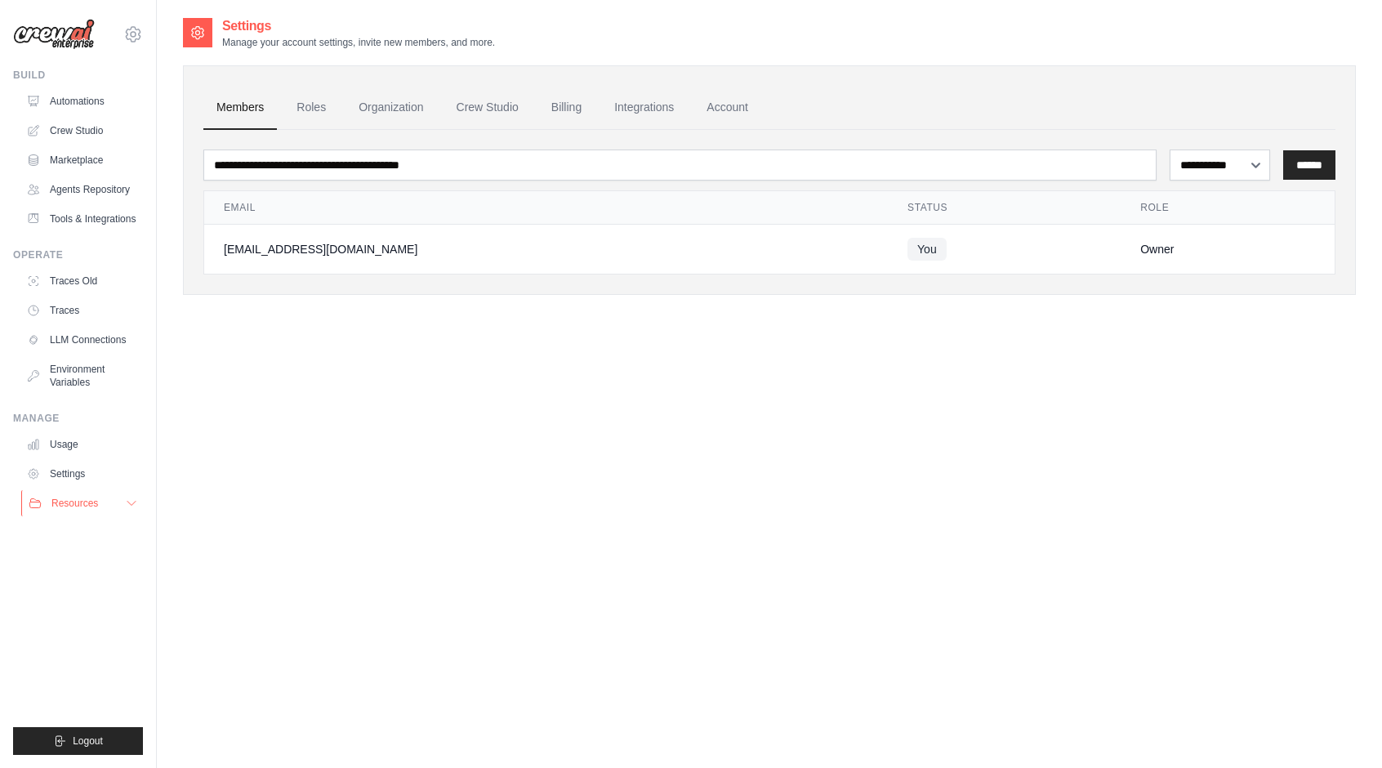
click at [69, 510] on span "Resources" at bounding box center [74, 503] width 47 height 13
click at [79, 538] on span "Documentation" at bounding box center [91, 530] width 66 height 13
click at [304, 441] on div "**********" at bounding box center [769, 400] width 1173 height 768
click at [505, 109] on link "Crew Studio" at bounding box center [488, 108] width 88 height 44
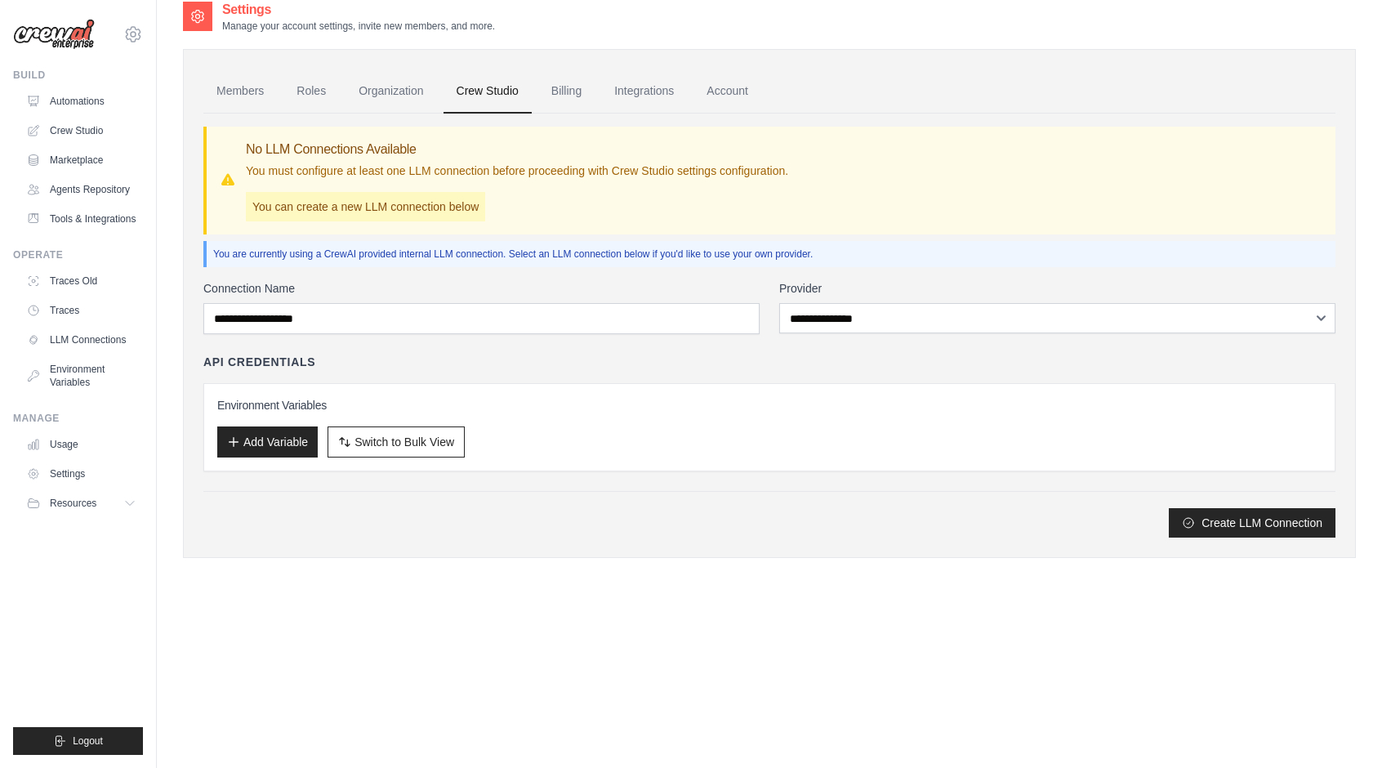
scroll to position [33, 0]
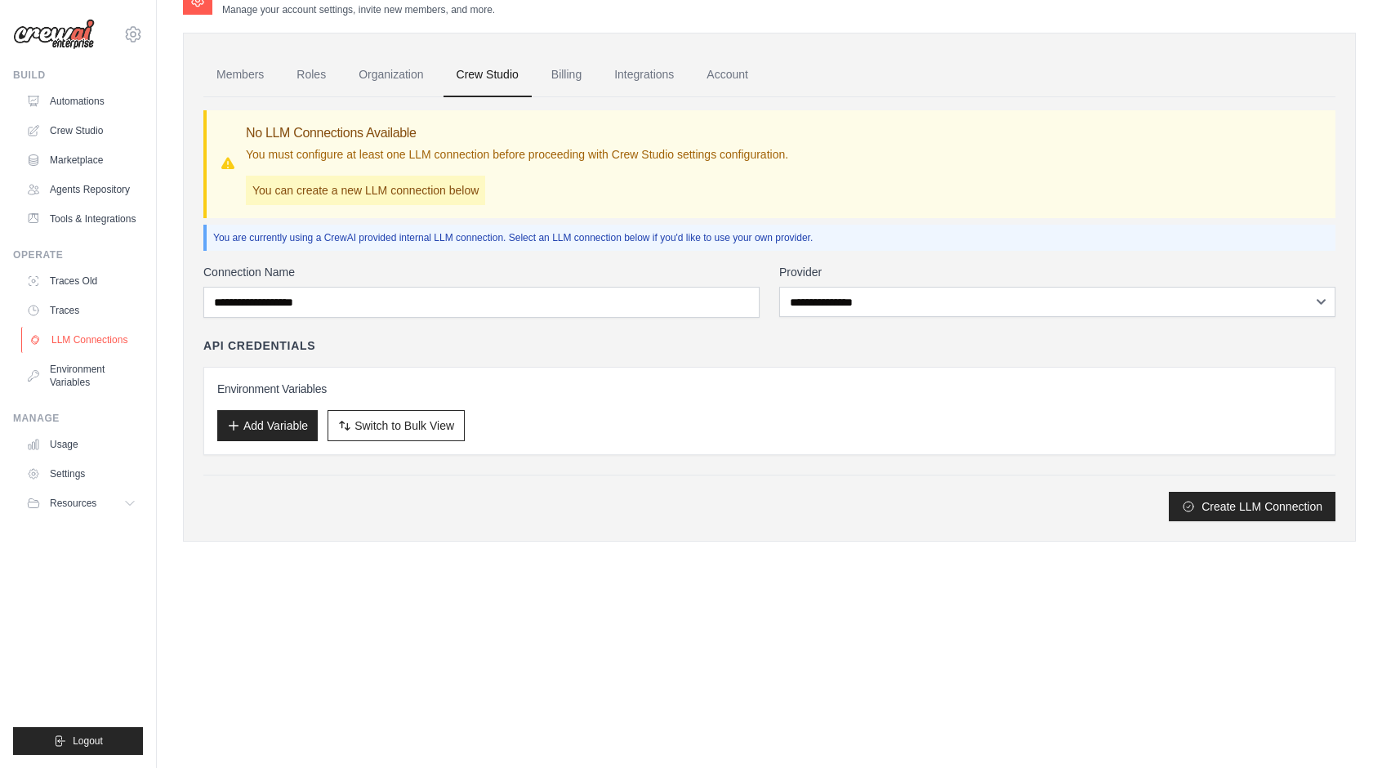
click at [83, 349] on link "LLM Connections" at bounding box center [82, 340] width 123 height 26
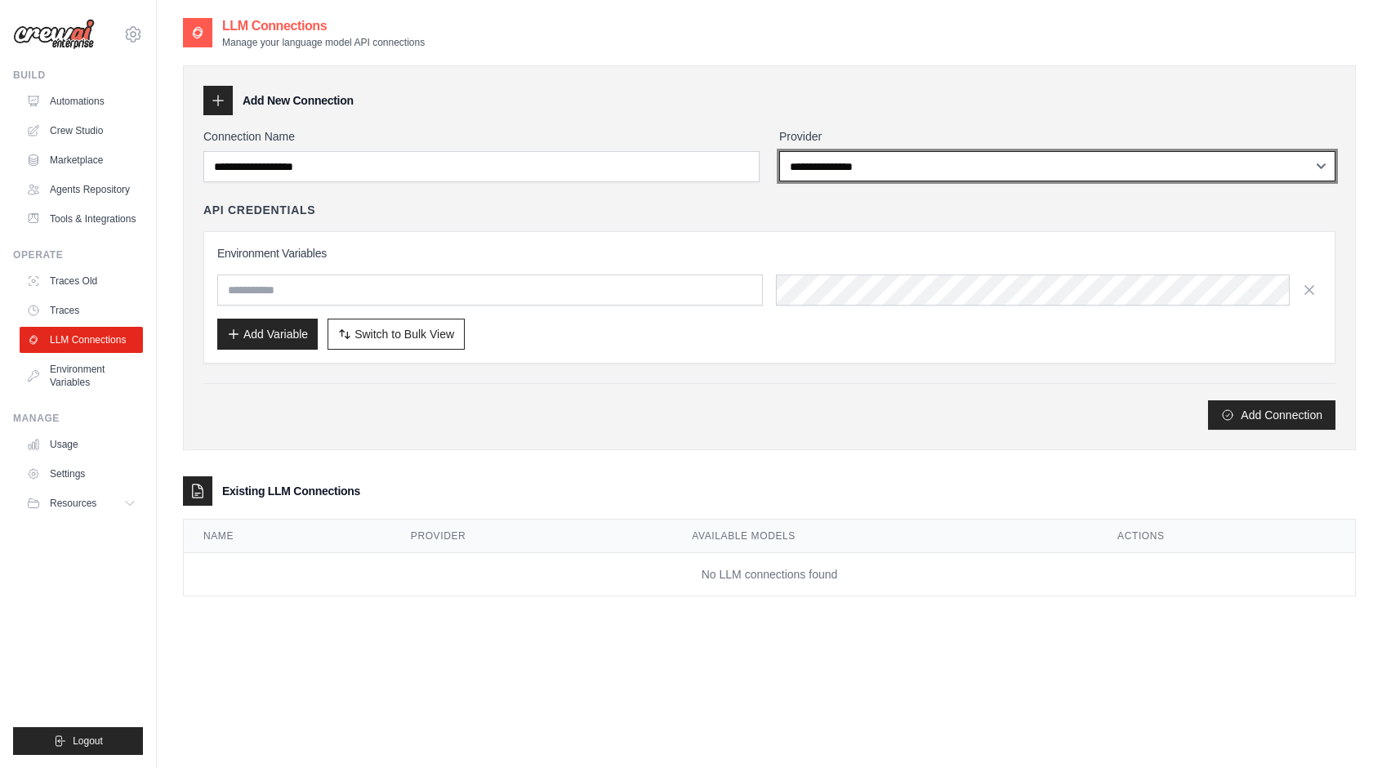
click at [882, 151] on select "**********" at bounding box center [1057, 166] width 556 height 30
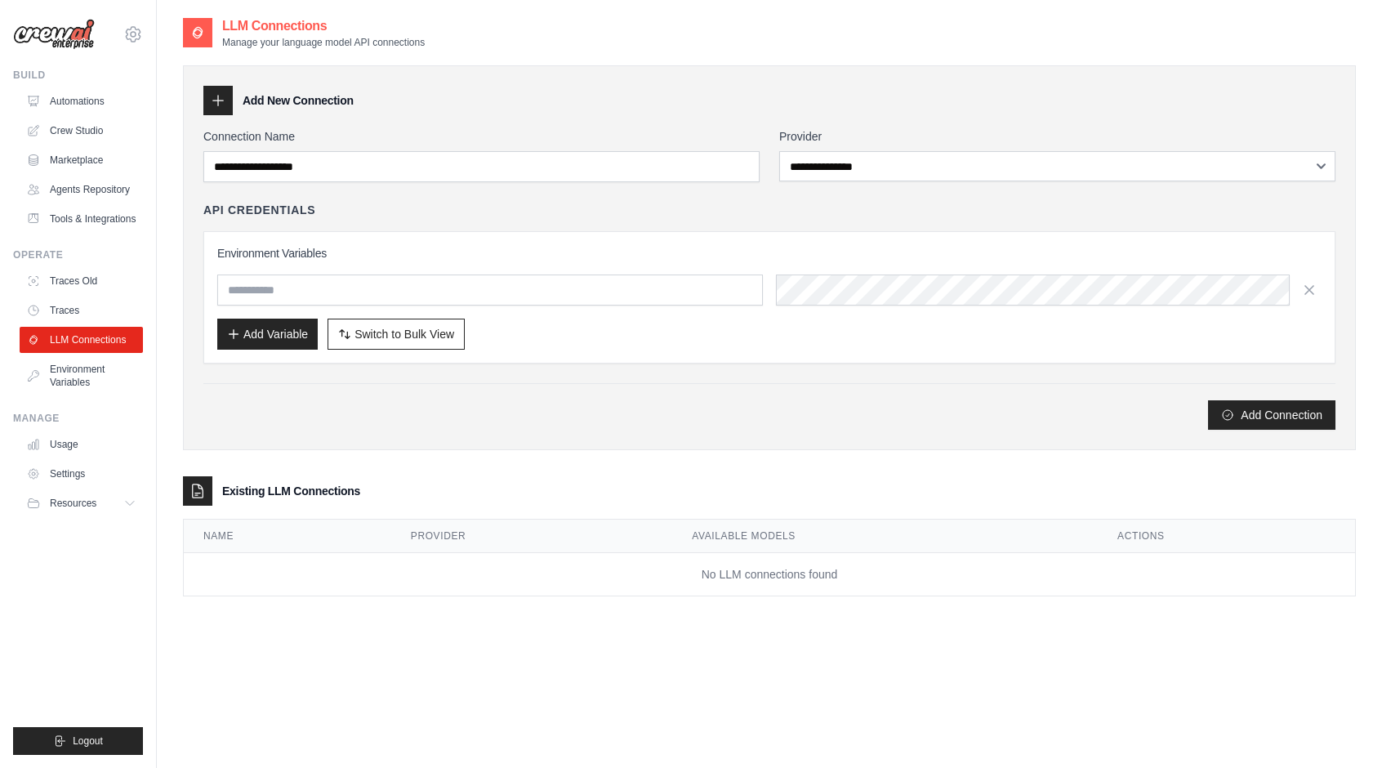
click at [701, 246] on h3 "Environment Variables" at bounding box center [769, 253] width 1105 height 16
click at [665, 218] on div "API Credentials Environment Variables Add Variable Switch to Bulk View Switch t…" at bounding box center [769, 283] width 1132 height 162
click at [466, 293] on input "text" at bounding box center [490, 289] width 546 height 31
click at [504, 312] on div "Environment Variables Add Variable Switch to Bulk View Switch to Table View" at bounding box center [769, 297] width 1105 height 105
click at [208, 408] on div "Add Connection" at bounding box center [769, 414] width 1132 height 29
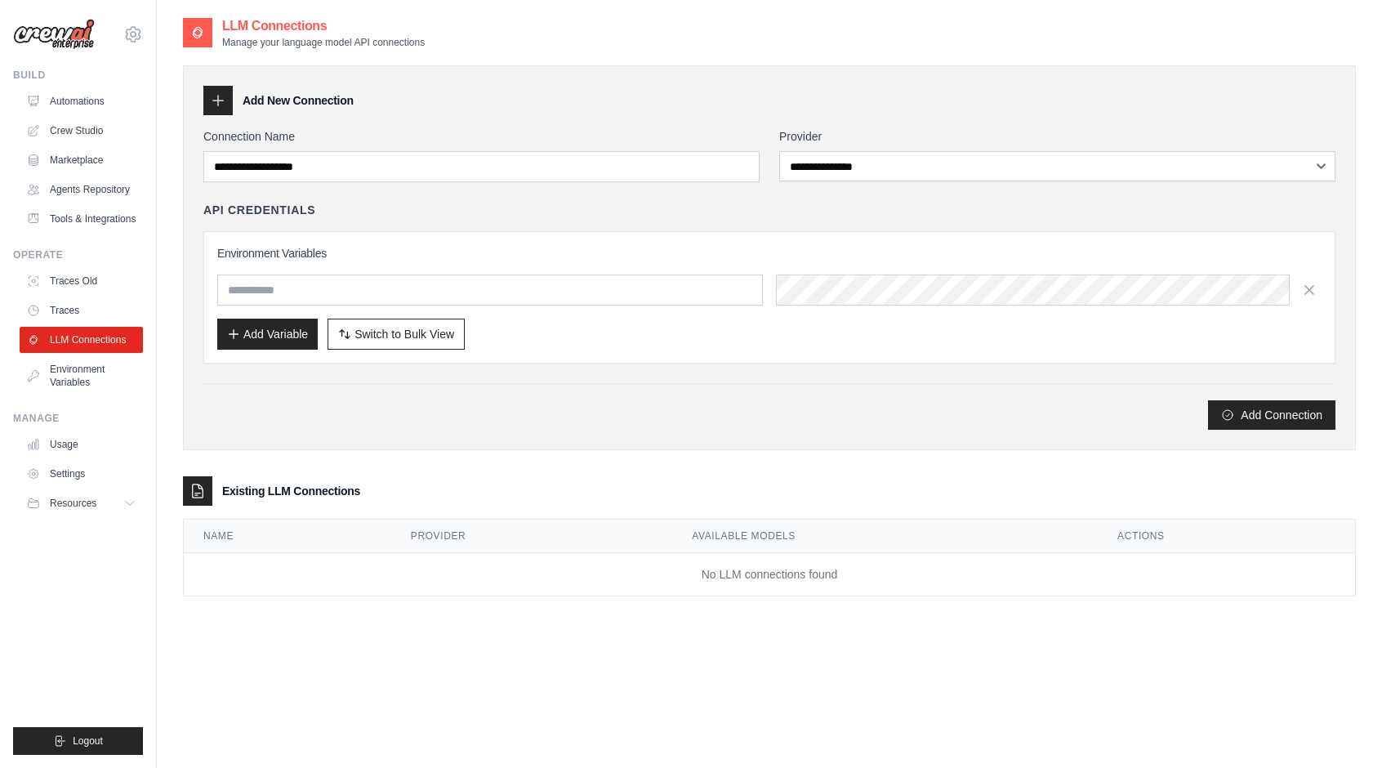
click at [258, 618] on div "**********" at bounding box center [769, 319] width 1173 height 606
click at [269, 640] on div "**********" at bounding box center [769, 400] width 1173 height 768
click at [349, 644] on div "**********" at bounding box center [769, 400] width 1173 height 768
